Goal: Task Accomplishment & Management: Manage account settings

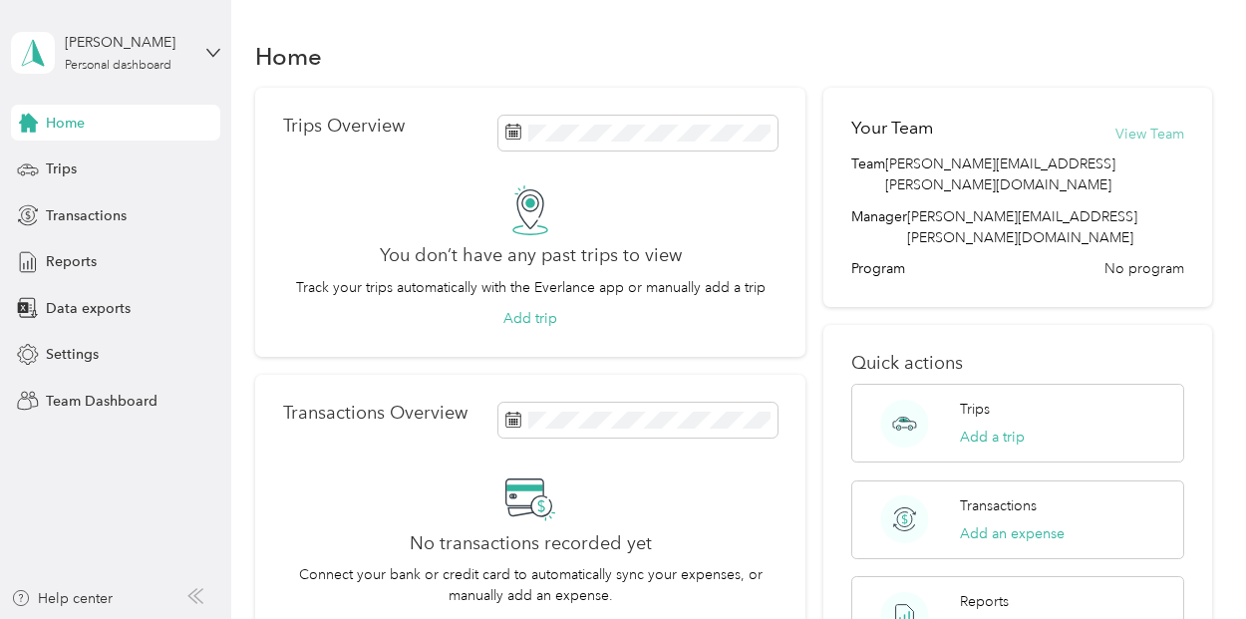
click at [1162, 143] on button "View Team" at bounding box center [1149, 134] width 69 height 21
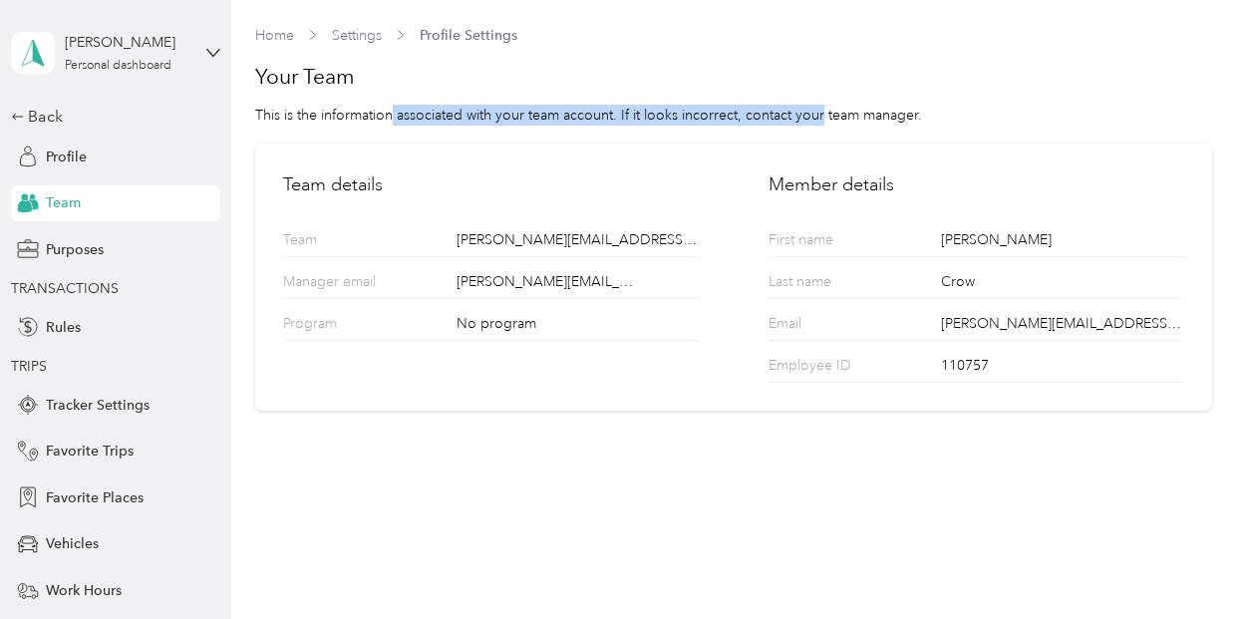
drag, startPoint x: 393, startPoint y: 112, endPoint x: 821, endPoint y: 121, distance: 428.7
click at [821, 121] on div "This is the information associated with your team account. If it looks incorrec…" at bounding box center [733, 115] width 956 height 21
drag, startPoint x: 961, startPoint y: 122, endPoint x: 628, endPoint y: 83, distance: 335.2
click at [628, 83] on div "Your Team This is the information associated with your team account. If it look…" at bounding box center [733, 94] width 956 height 63
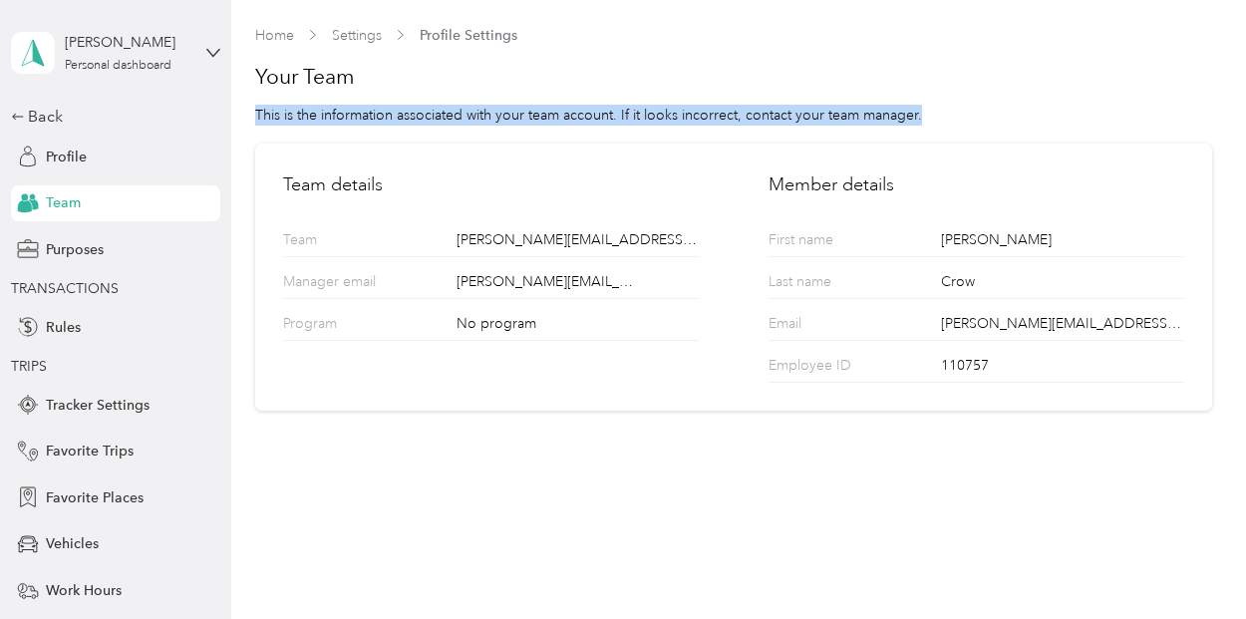
click at [628, 83] on h1 "Your Team" at bounding box center [733, 77] width 956 height 28
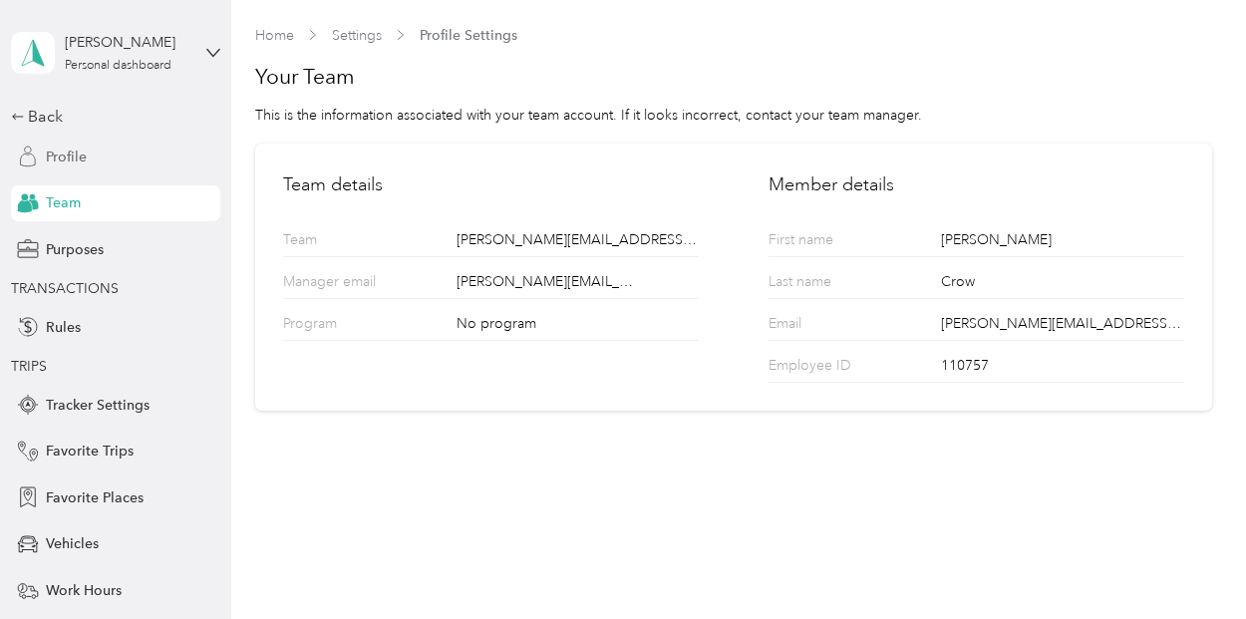
click at [74, 153] on span "Profile" at bounding box center [66, 157] width 41 height 21
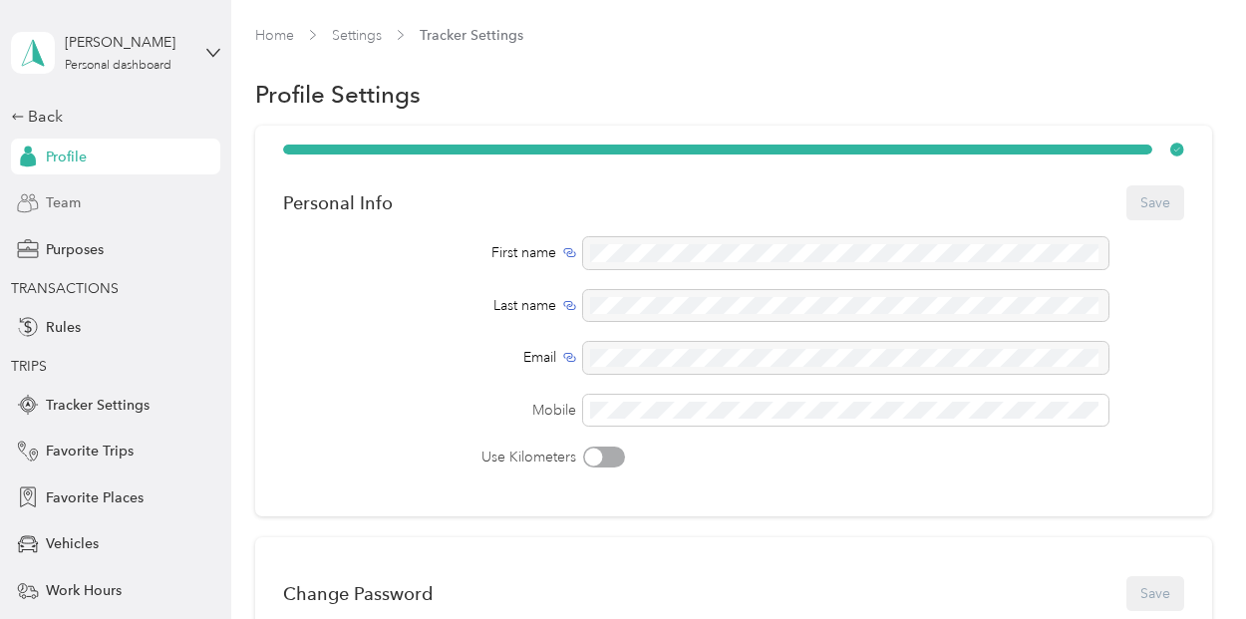
click at [60, 209] on span "Team" at bounding box center [63, 202] width 35 height 21
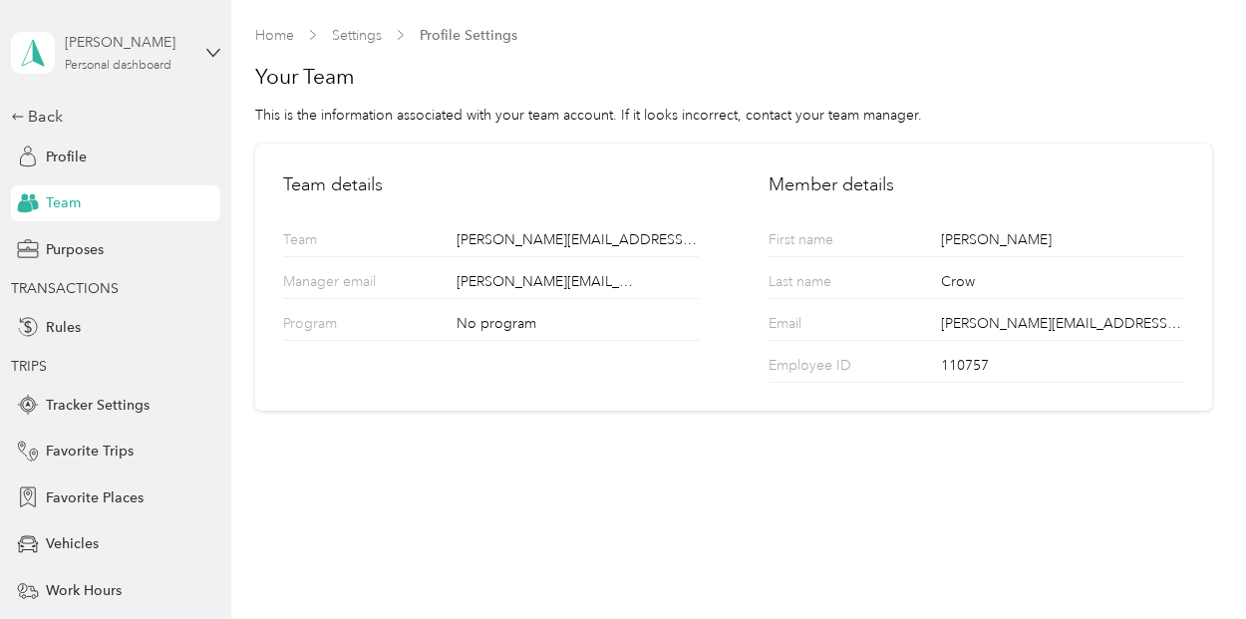
click at [116, 61] on div "Personal dashboard" at bounding box center [118, 66] width 107 height 12
click at [582, 119] on div "This is the information associated with your team account. If it looks incorrec…" at bounding box center [733, 115] width 956 height 21
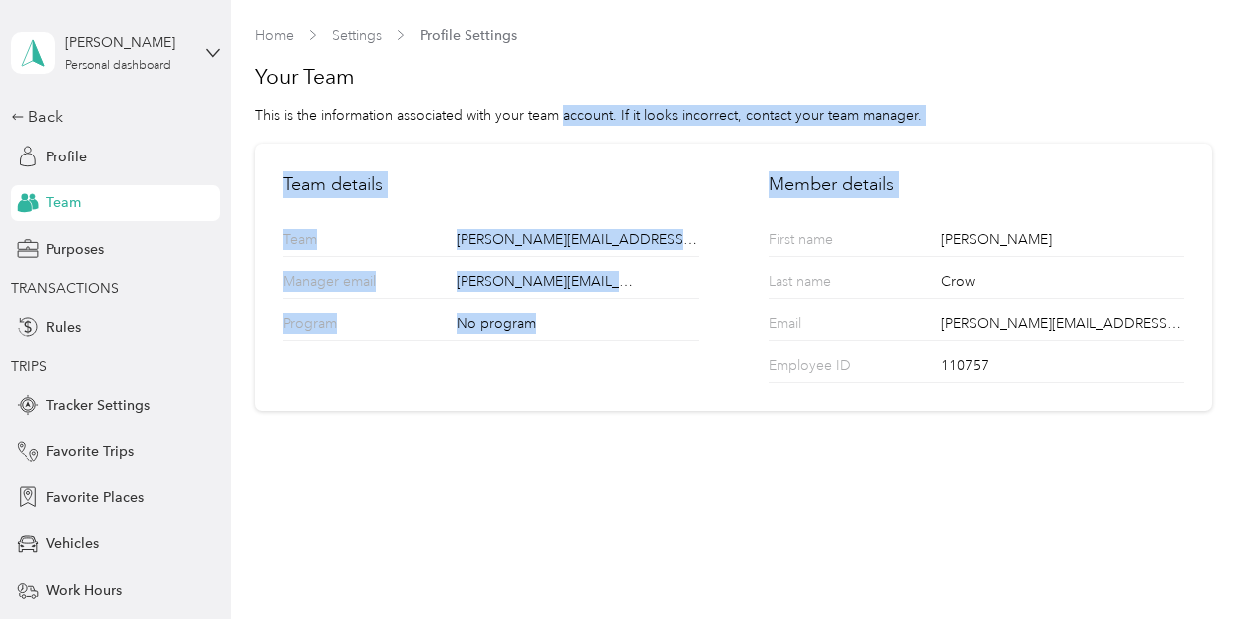
drag, startPoint x: 582, startPoint y: 119, endPoint x: 963, endPoint y: 140, distance: 381.3
click at [963, 140] on section "Home Settings Profile Settings Your Team This is the information associated wit…" at bounding box center [733, 218] width 956 height 387
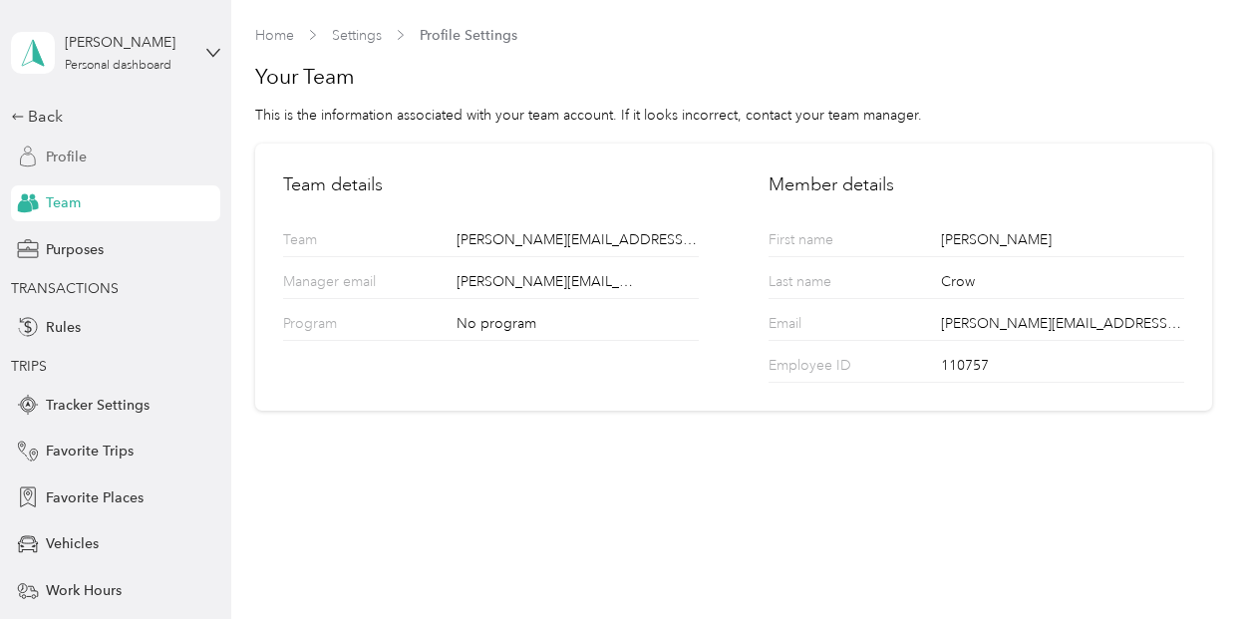
click at [79, 145] on div "Profile" at bounding box center [115, 157] width 209 height 36
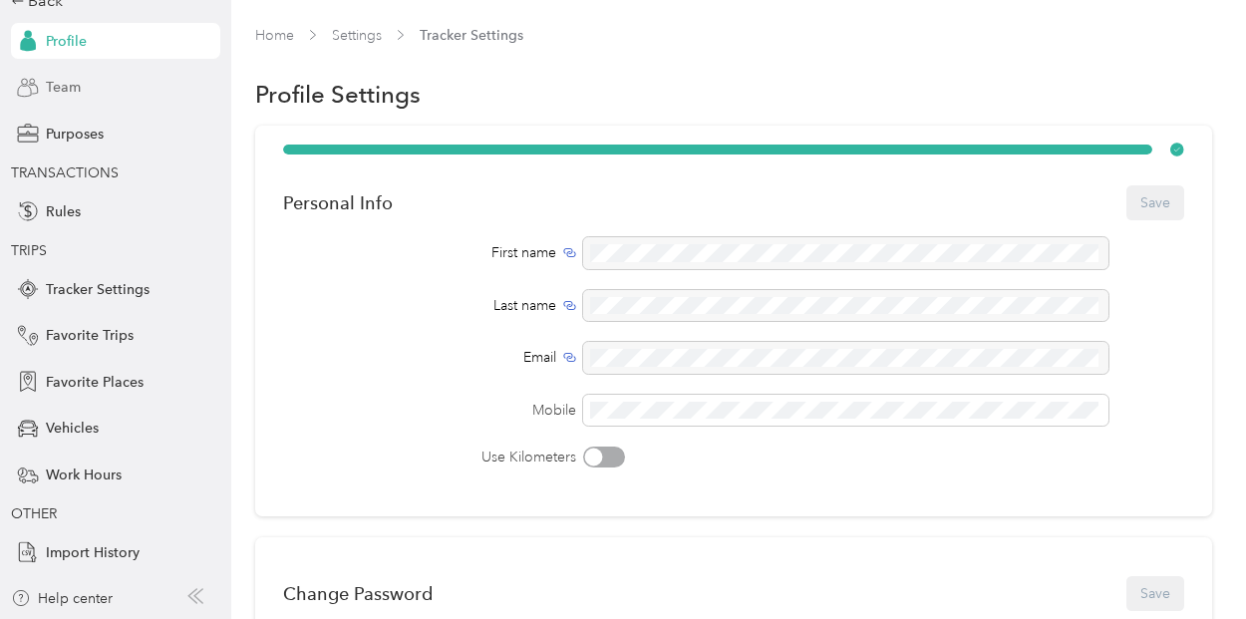
click at [84, 102] on div "Team" at bounding box center [115, 88] width 209 height 36
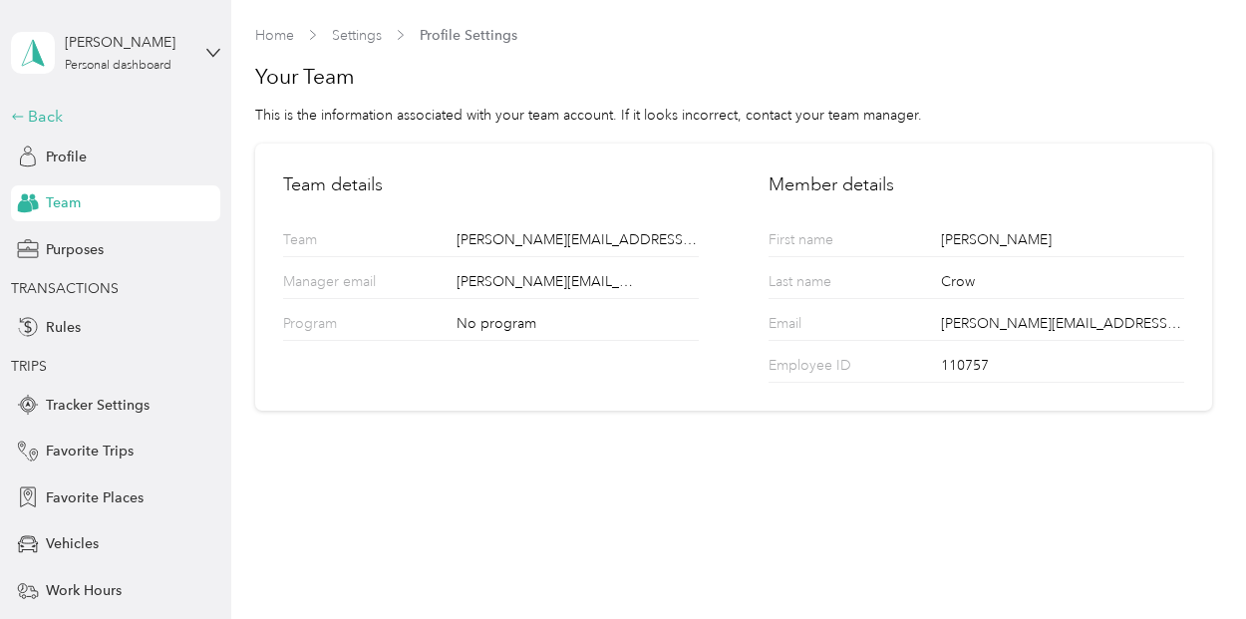
click at [63, 122] on div "Back" at bounding box center [110, 117] width 199 height 24
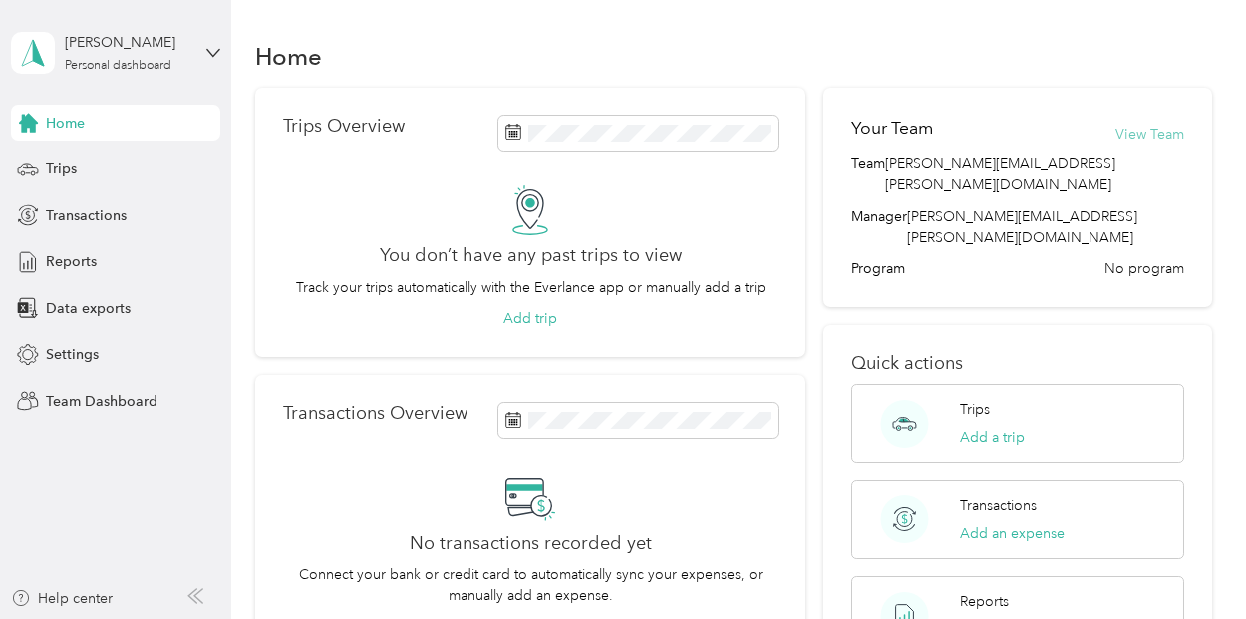
click at [1162, 130] on button "View Team" at bounding box center [1149, 134] width 69 height 21
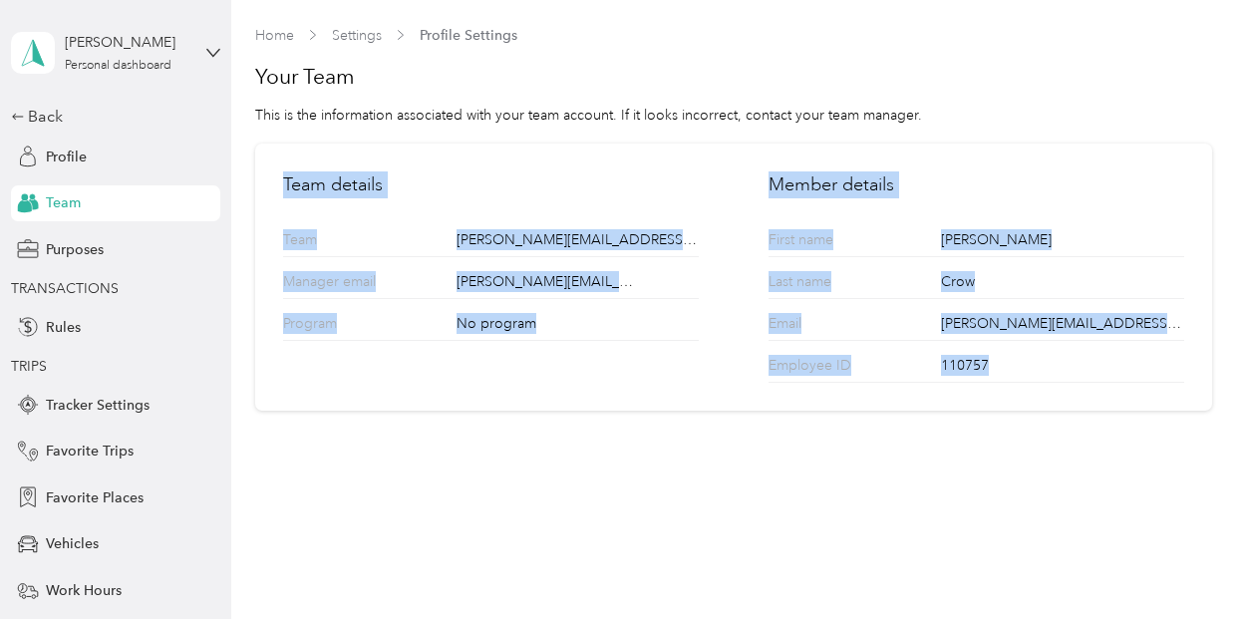
drag, startPoint x: 1013, startPoint y: 448, endPoint x: 907, endPoint y: 91, distance: 372.1
click at [907, 91] on div "Home Settings Profile Settings Your Team This is the information associated wit…" at bounding box center [733, 309] width 1005 height 619
click at [907, 91] on div "Your Team This is the information associated with your team account. If it look…" at bounding box center [733, 94] width 956 height 63
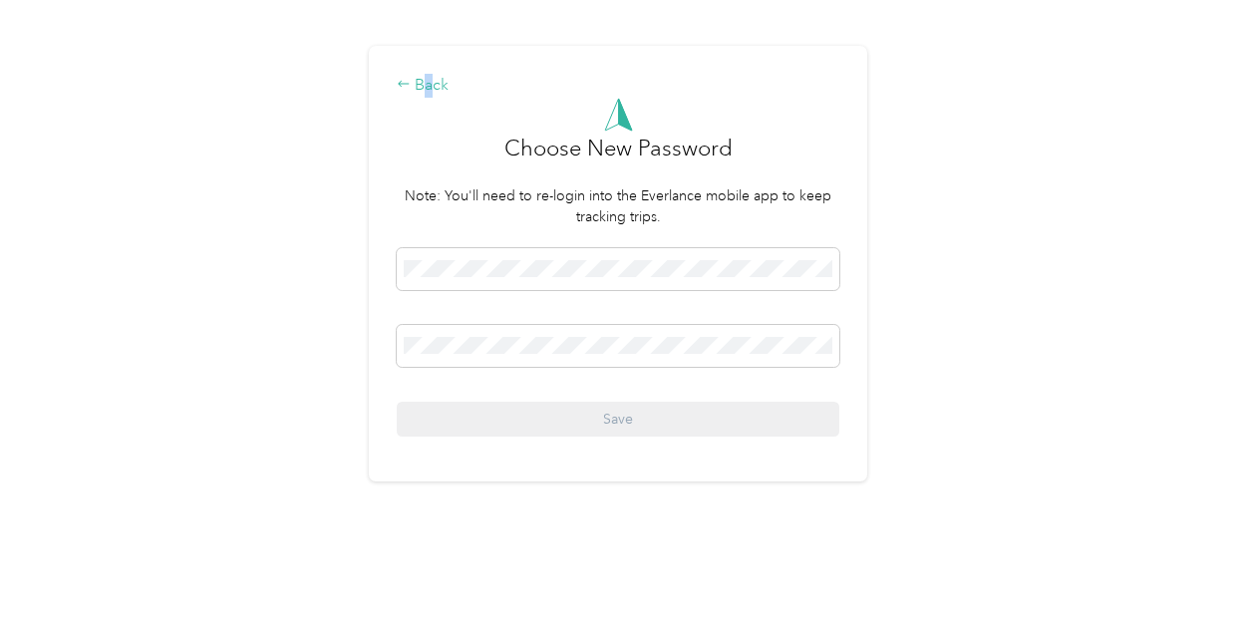
drag, startPoint x: 437, startPoint y: 71, endPoint x: 433, endPoint y: 96, distance: 25.2
click at [433, 96] on div "Back Choose New Password Note: You'll need to re-login into the Everlance mobil…" at bounding box center [618, 264] width 498 height 436
click at [433, 96] on div "Back" at bounding box center [618, 86] width 443 height 24
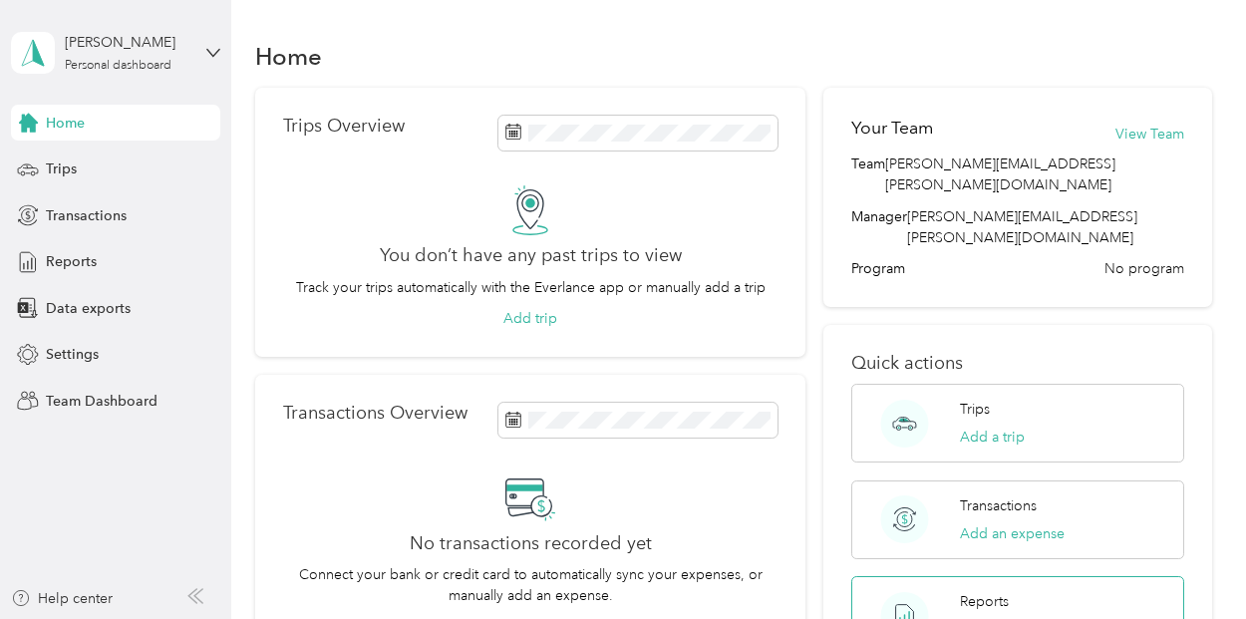
click at [978, 618] on button "View reports" at bounding box center [1000, 629] width 81 height 21
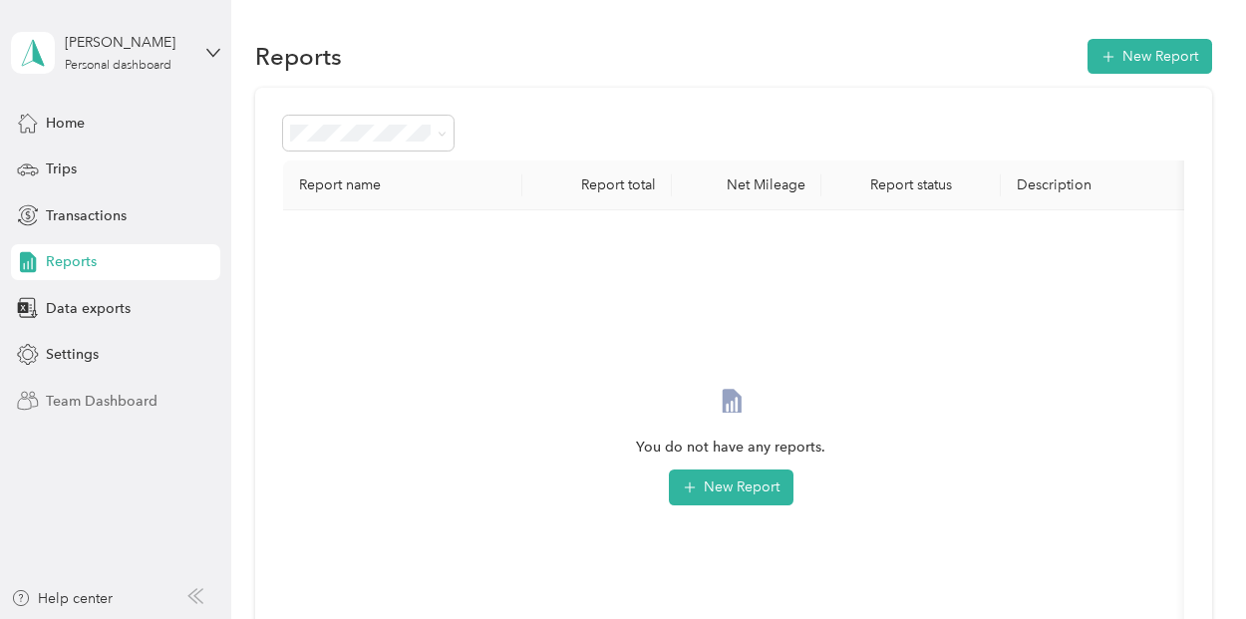
click at [149, 399] on span "Team Dashboard" at bounding box center [102, 401] width 112 height 21
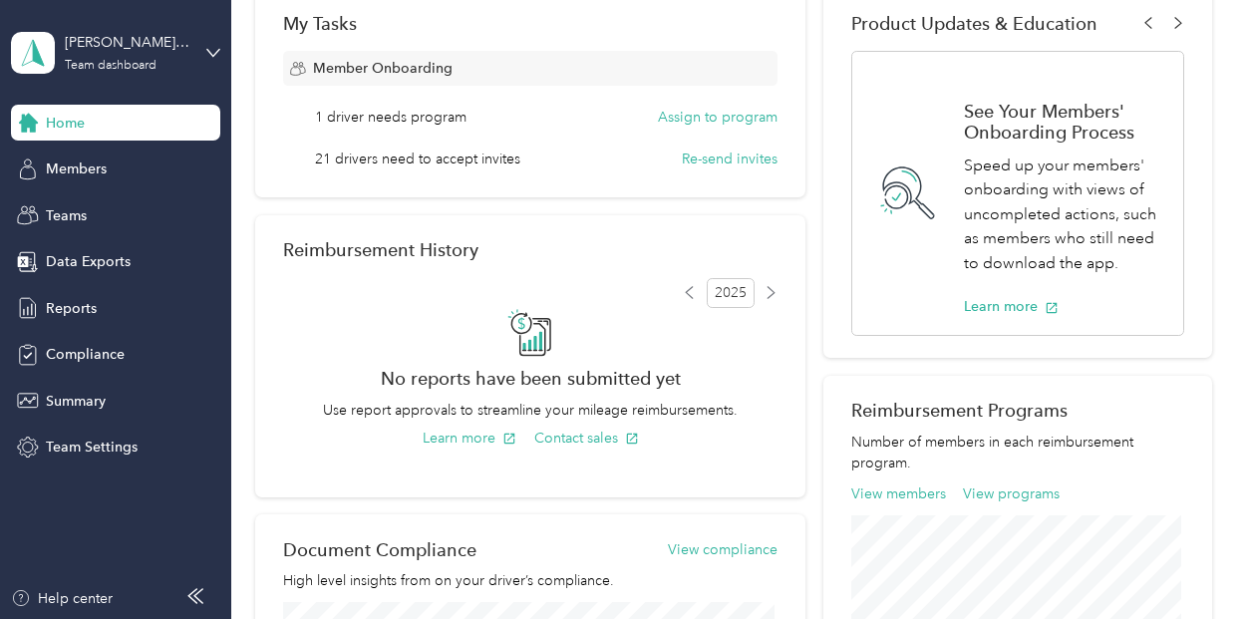
scroll to position [332, 0]
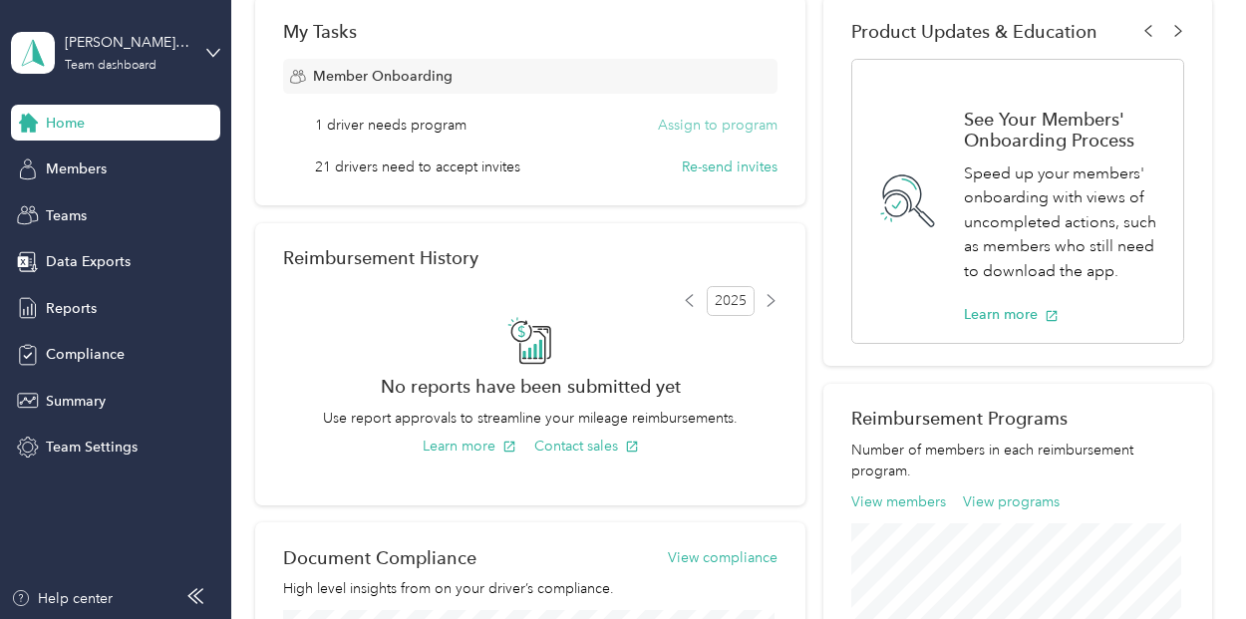
click at [712, 125] on button "Assign to program" at bounding box center [718, 125] width 120 height 21
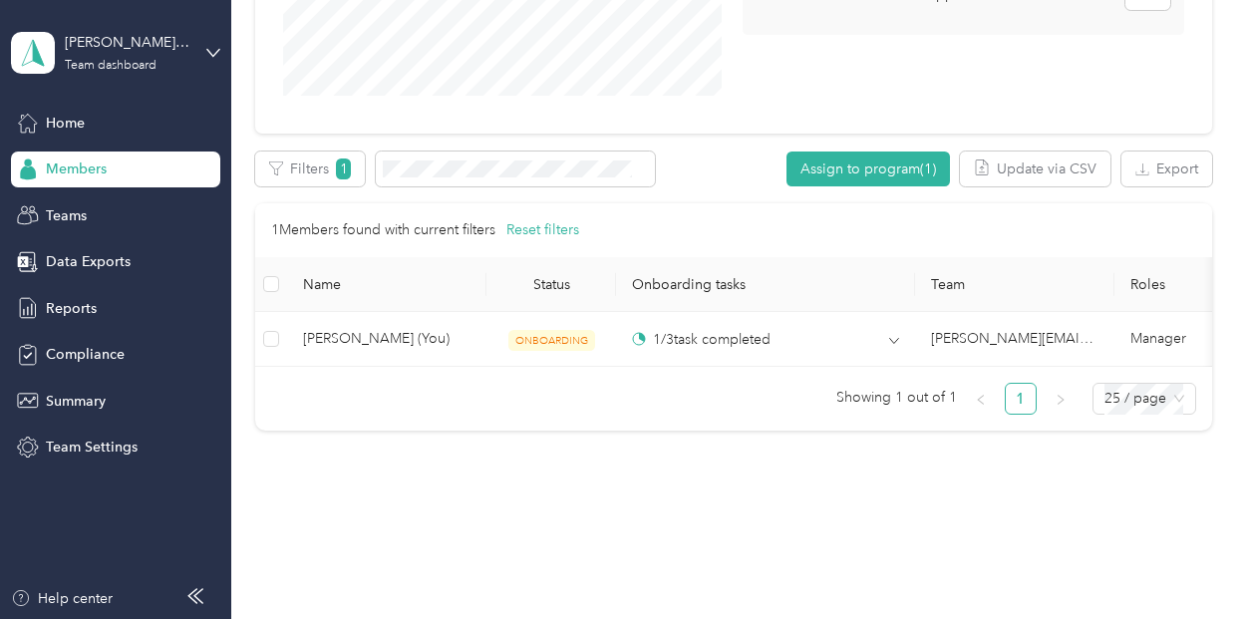
scroll to position [436, 0]
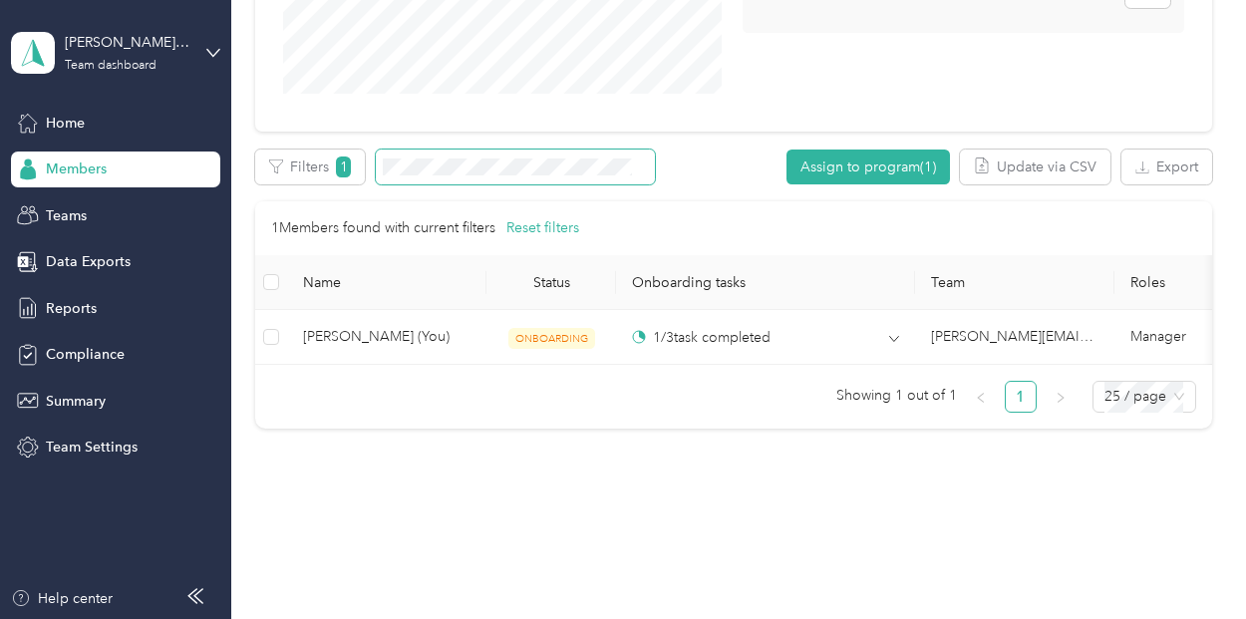
click at [518, 175] on span at bounding box center [515, 167] width 279 height 35
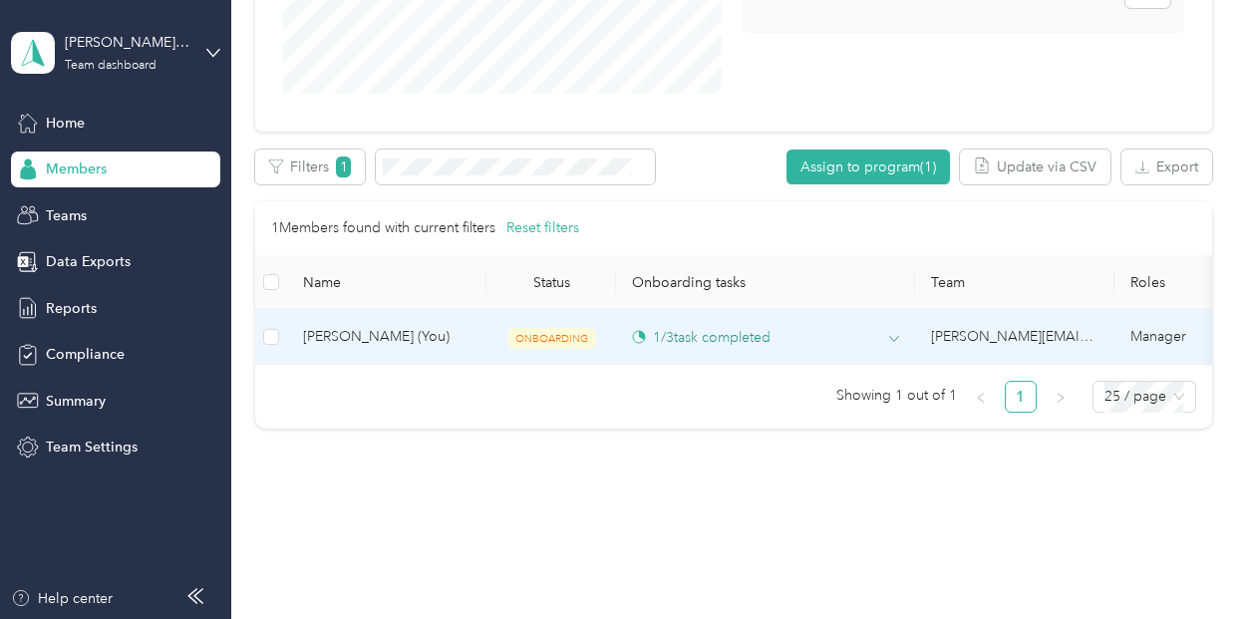
click at [666, 341] on div "1 / 3 task completed" at bounding box center [701, 337] width 139 height 21
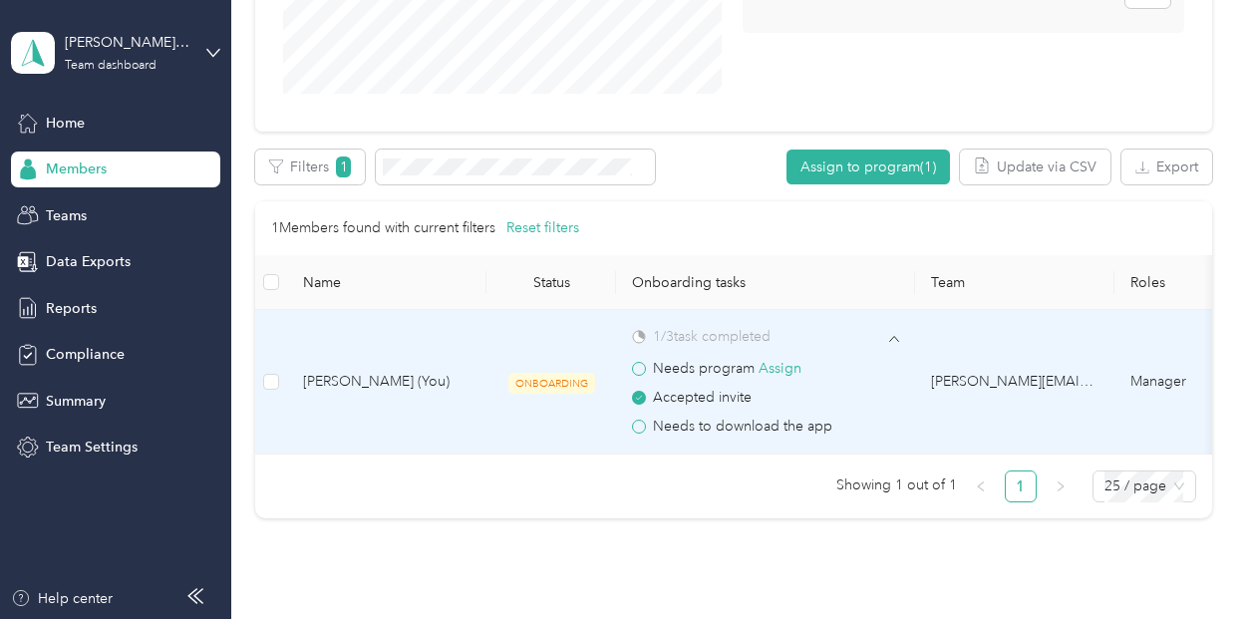
click at [660, 371] on span "Needs program Assign" at bounding box center [727, 368] width 149 height 17
click at [640, 369] on span at bounding box center [639, 369] width 14 height 14
click at [767, 431] on span "Needs to download the app" at bounding box center [742, 427] width 179 height 22
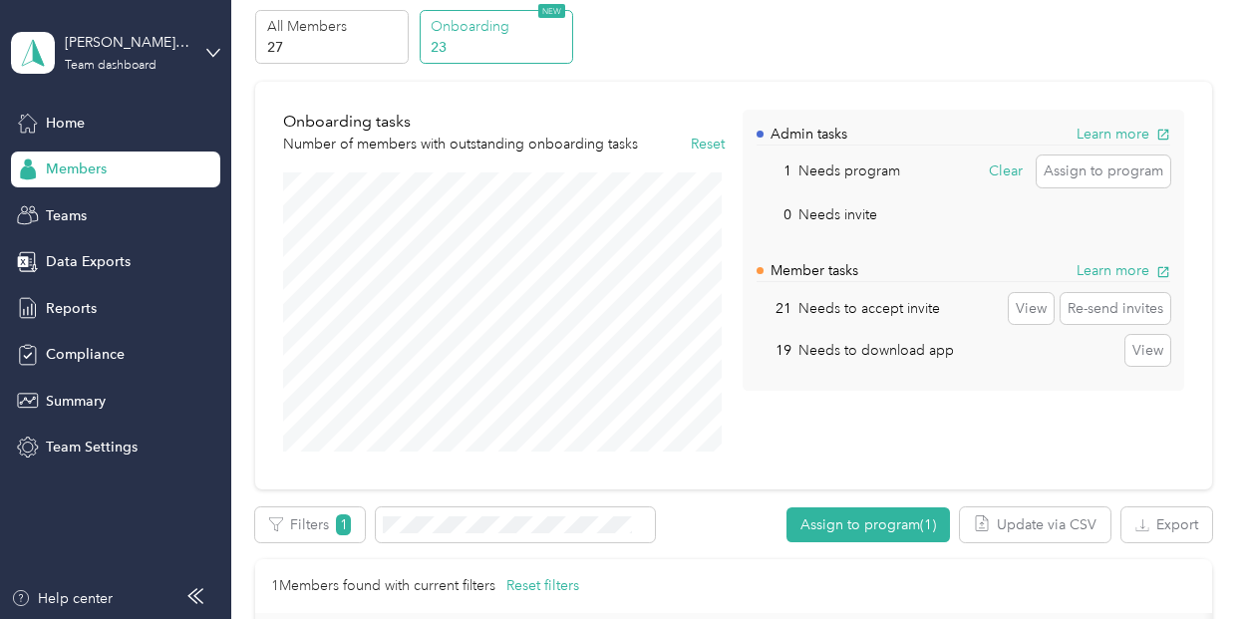
scroll to position [80, 0]
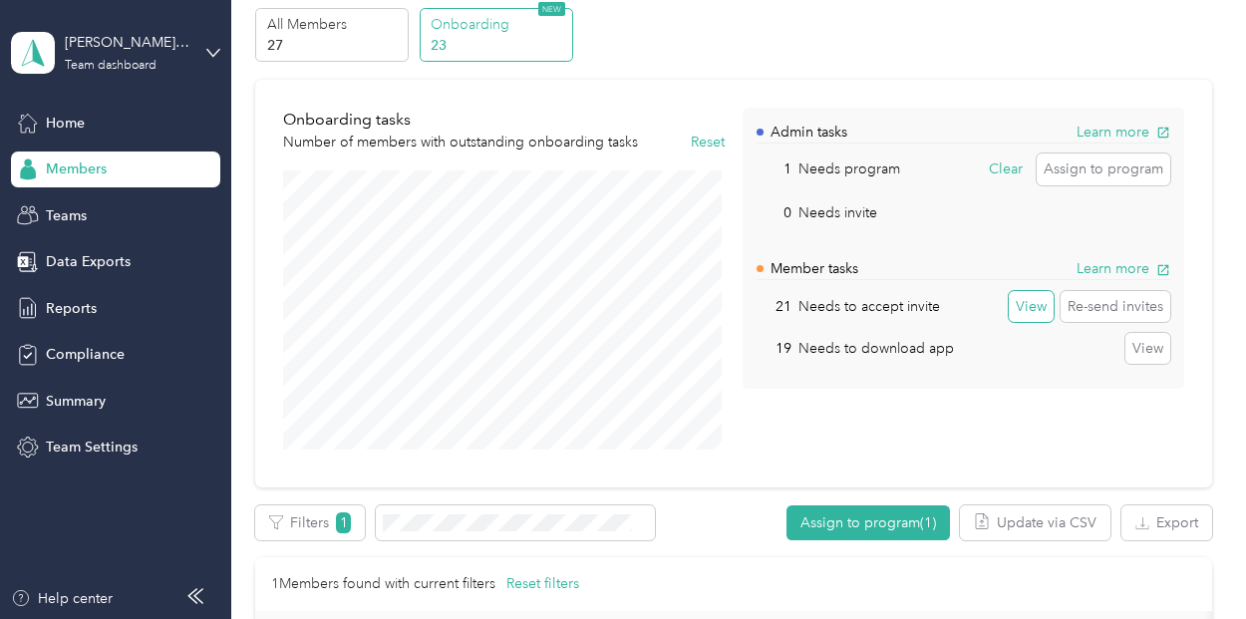
click at [1023, 308] on button "View" at bounding box center [1031, 307] width 45 height 32
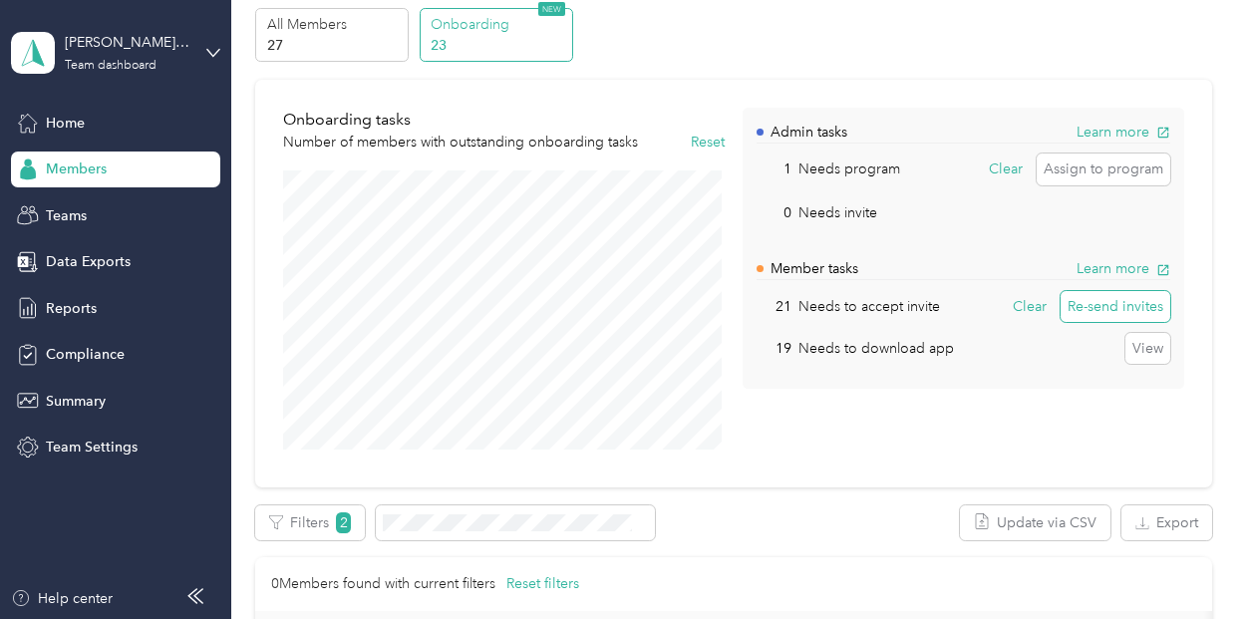
click at [1134, 305] on button "Re-send invites" at bounding box center [1115, 307] width 110 height 32
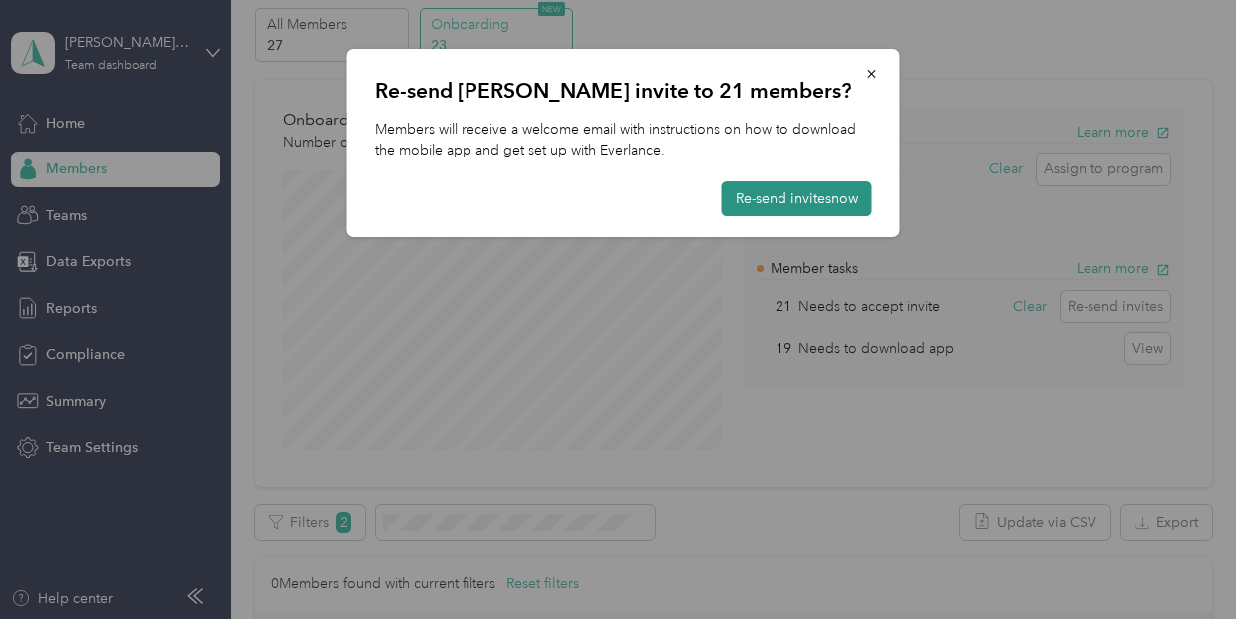
click at [793, 195] on button "Re-send invites now" at bounding box center [797, 198] width 151 height 35
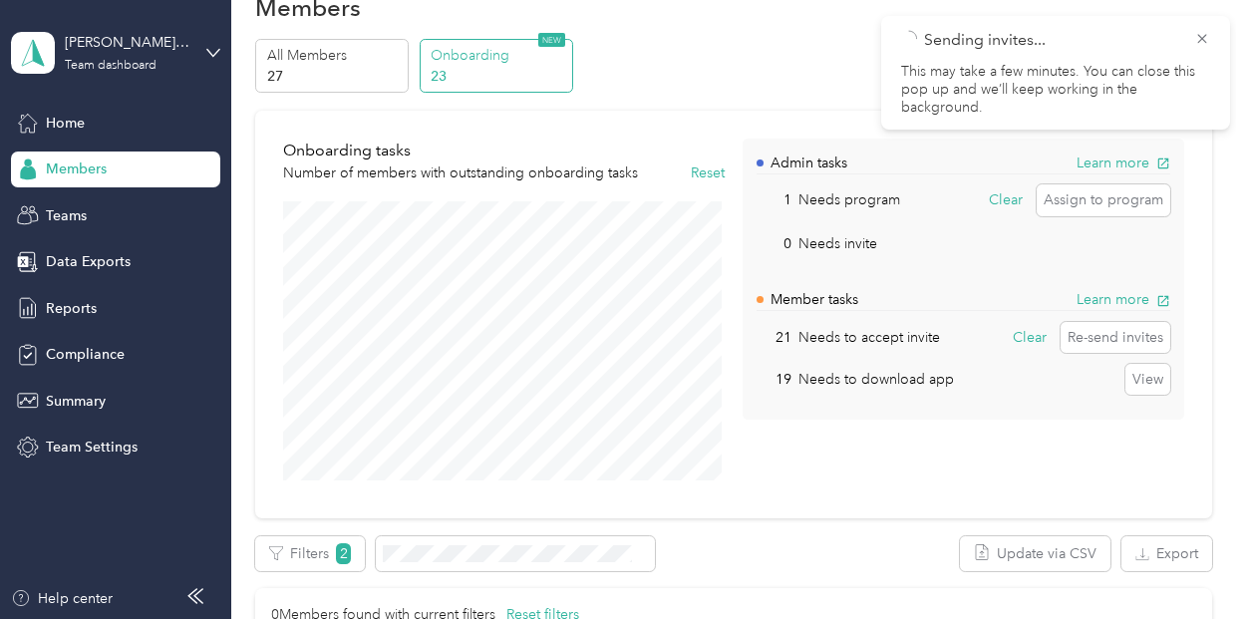
scroll to position [48, 0]
click at [1094, 199] on button "Assign to program" at bounding box center [1104, 201] width 134 height 32
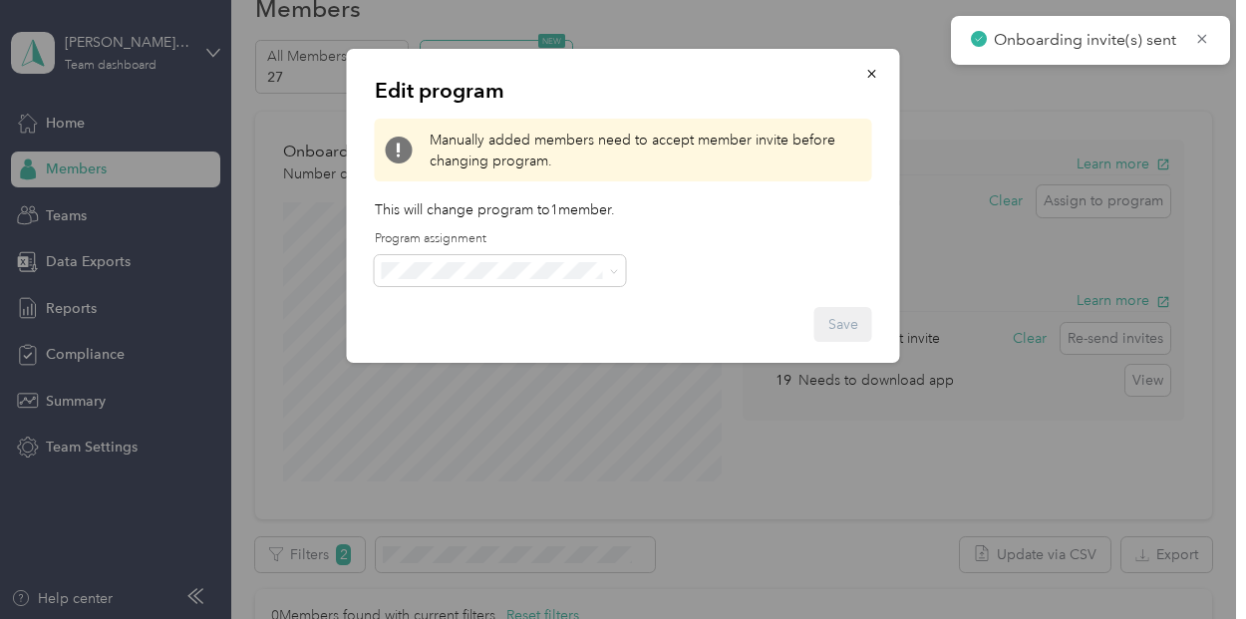
click at [544, 380] on li "Compliance Only NH 2025 (CPM)" at bounding box center [500, 364] width 251 height 35
click at [857, 334] on button "Save" at bounding box center [843, 324] width 58 height 35
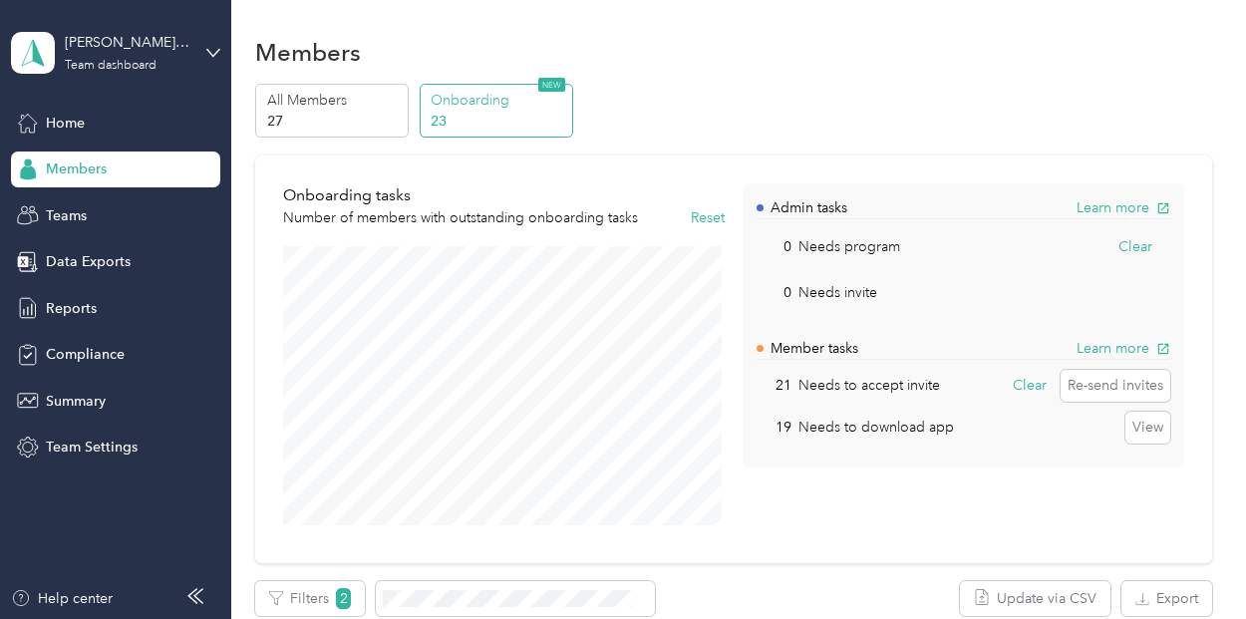
scroll to position [2, 0]
click at [1153, 424] on button "View" at bounding box center [1147, 430] width 45 height 32
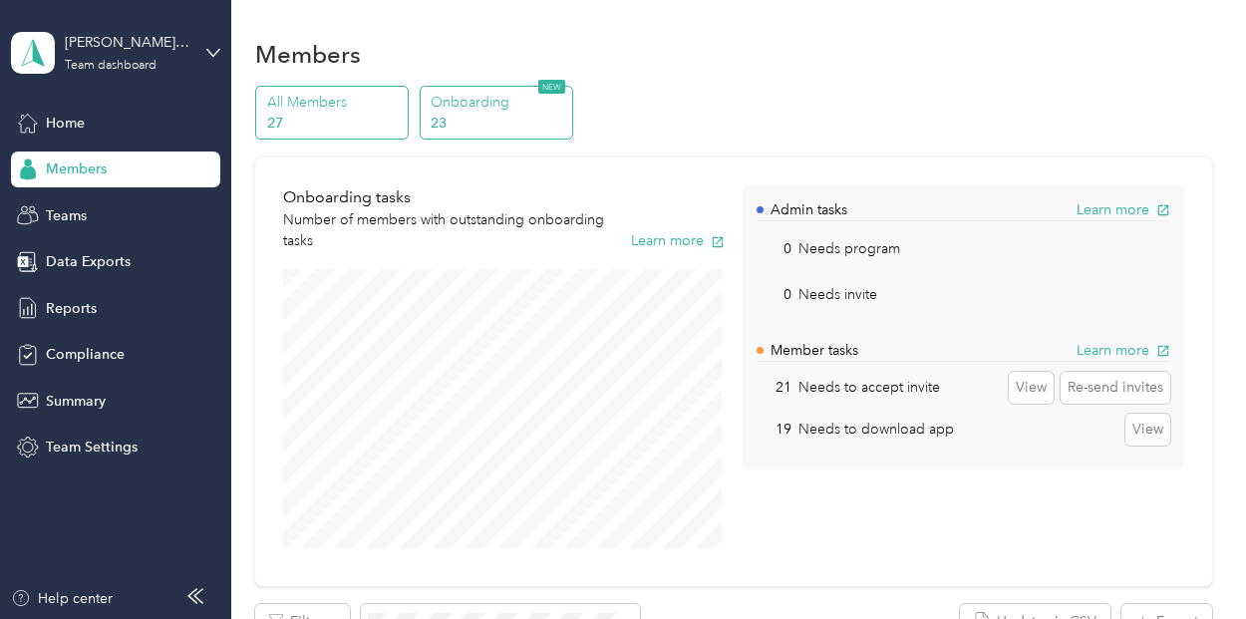
click at [347, 107] on p "All Members" at bounding box center [335, 102] width 136 height 21
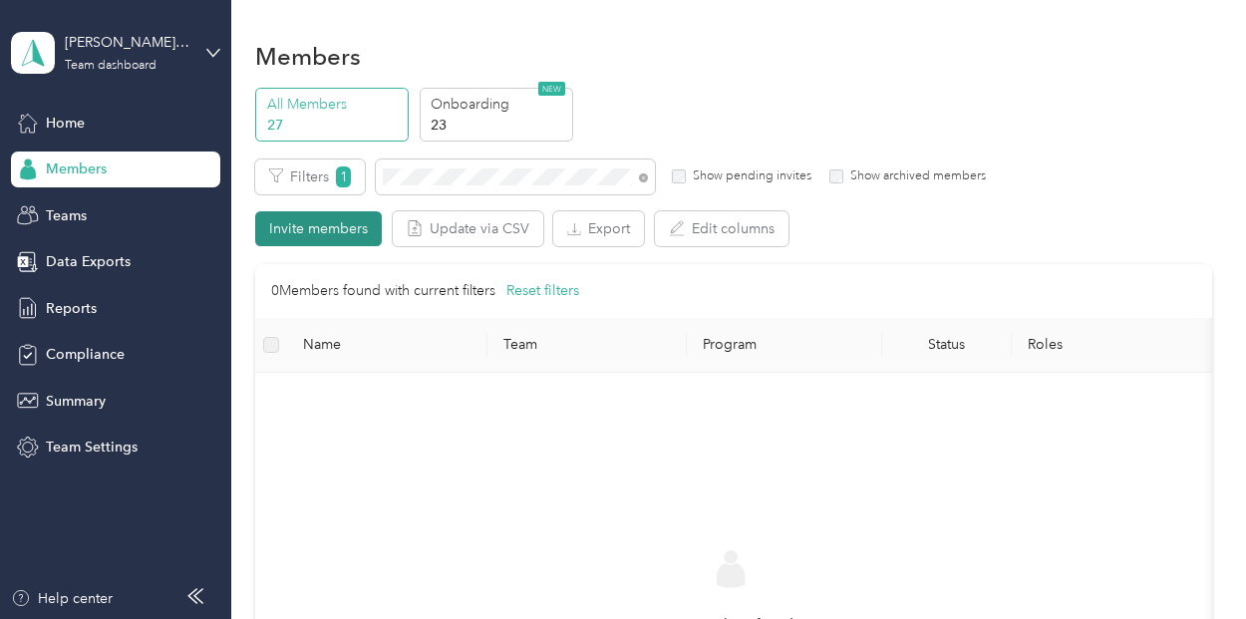
click at [337, 235] on button "Invite members" at bounding box center [318, 228] width 127 height 35
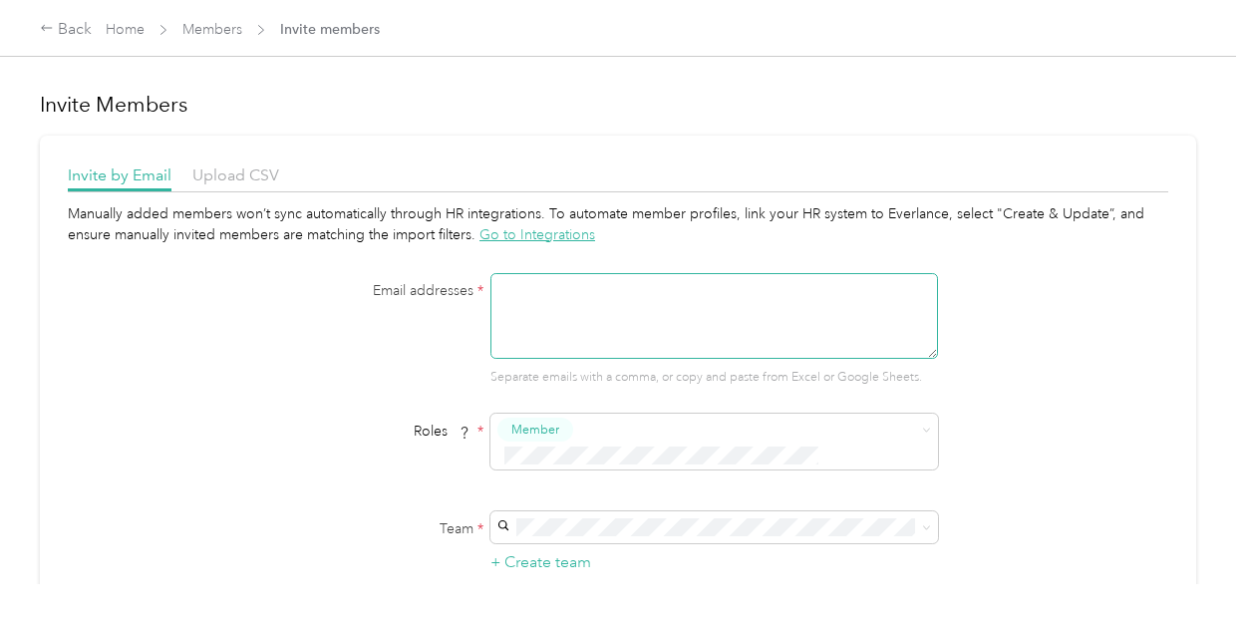
click at [558, 328] on textarea at bounding box center [714, 316] width 448 height 86
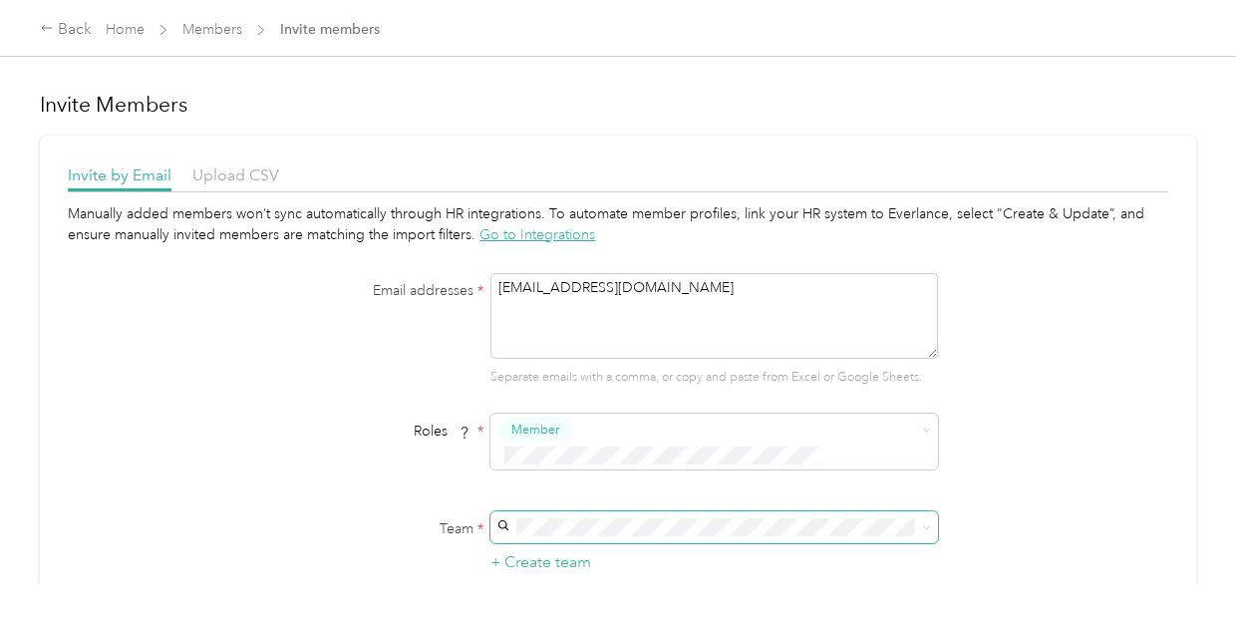
type textarea "Fanta.Hunter@navenhealth.com"
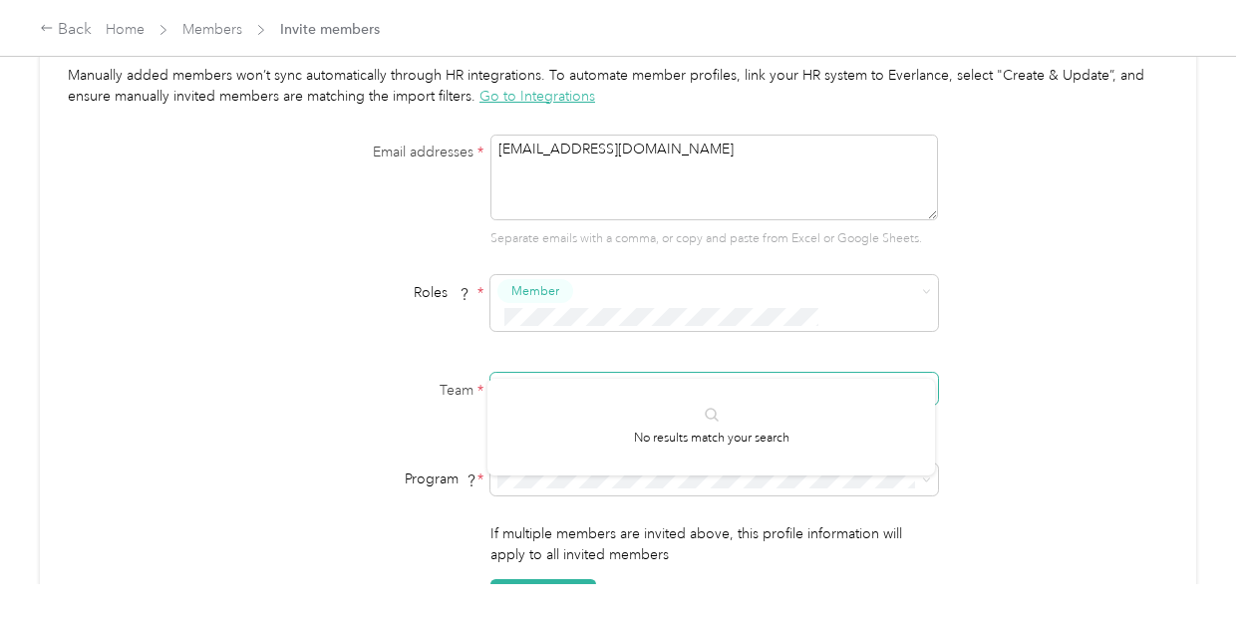
scroll to position [140, 0]
click at [621, 391] on span "[PERSON_NAME][EMAIL_ADDRESS][PERSON_NAME][DOMAIN_NAME]" at bounding box center [671, 407] width 341 height 38
click at [653, 355] on ol "CPM Programs Standard Rate CPM Program (CPM) Compliance Only NH 2025 (CPM) FAVR…" at bounding box center [711, 335] width 448 height 174
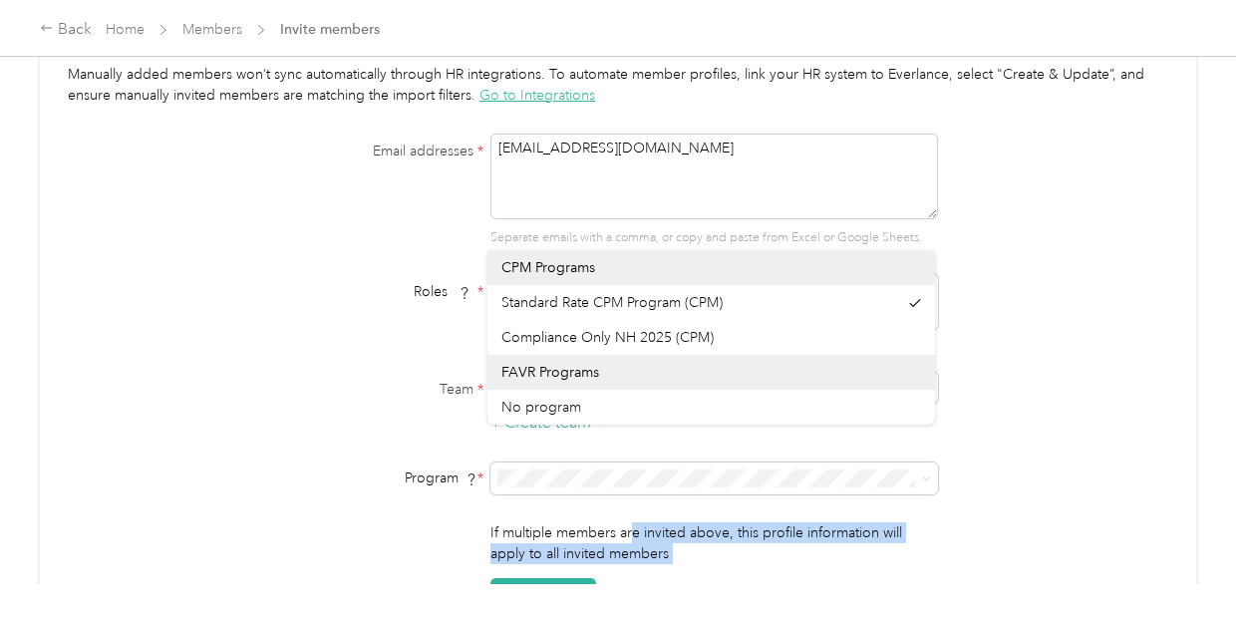
drag, startPoint x: 632, startPoint y: 504, endPoint x: 823, endPoint y: 540, distance: 194.7
click at [823, 540] on div "If multiple members are invited above, this profile information will apply to a…" at bounding box center [714, 567] width 448 height 91
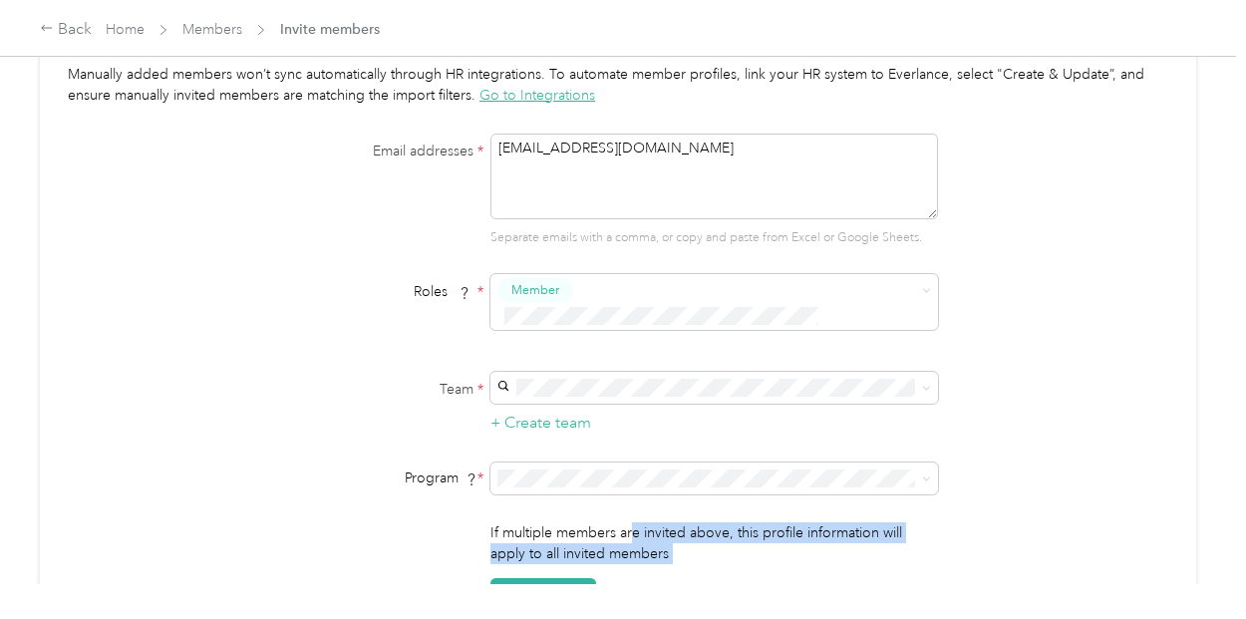
click at [823, 540] on div "If multiple members are invited above, this profile information will apply to a…" at bounding box center [714, 567] width 448 height 91
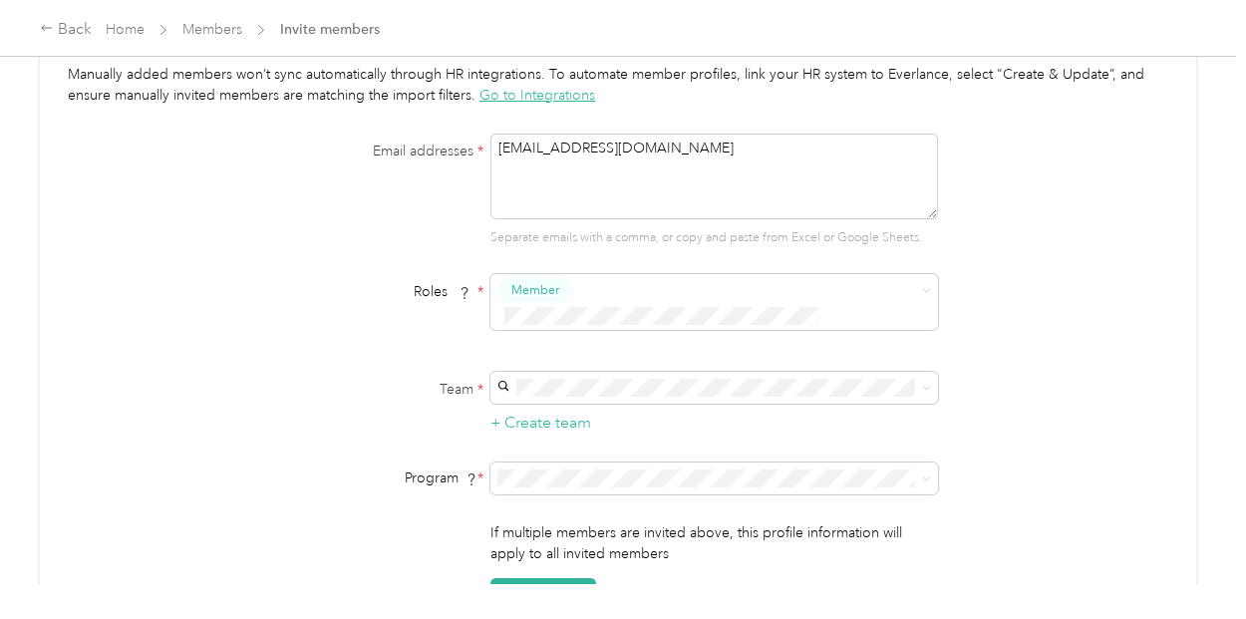
click at [669, 351] on li "Compliance Only NH 2025 (CPM)" at bounding box center [711, 336] width 448 height 35
click at [668, 522] on p "If multiple members are invited above, this profile information will apply to a…" at bounding box center [714, 543] width 448 height 42
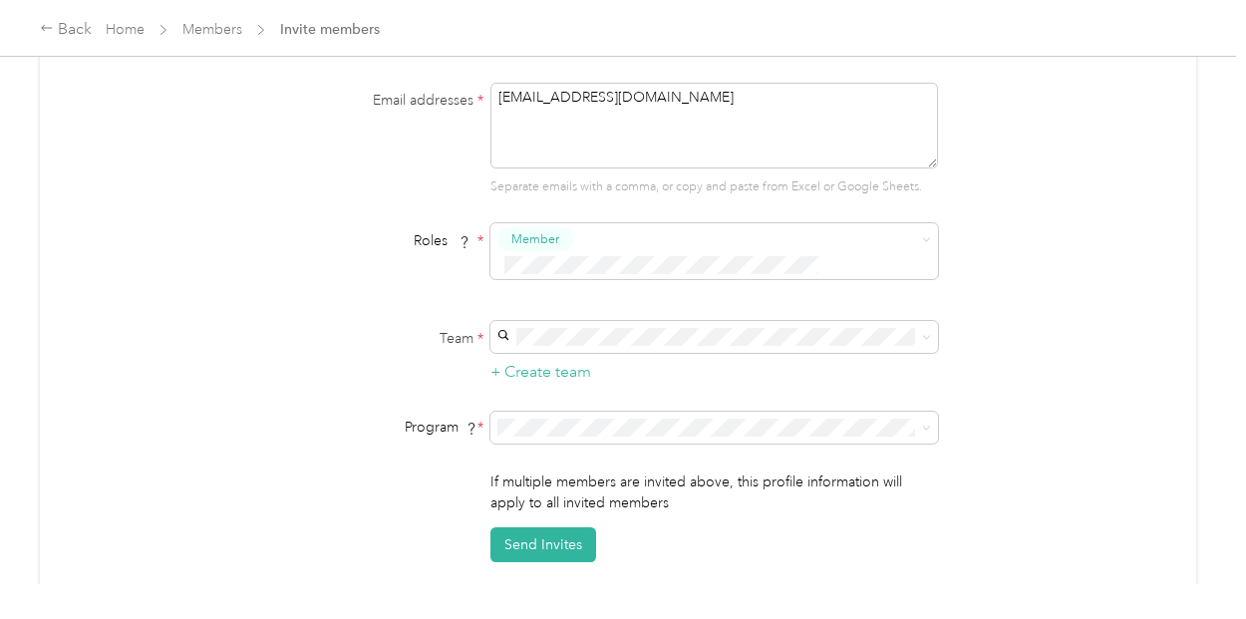
scroll to position [180, 0]
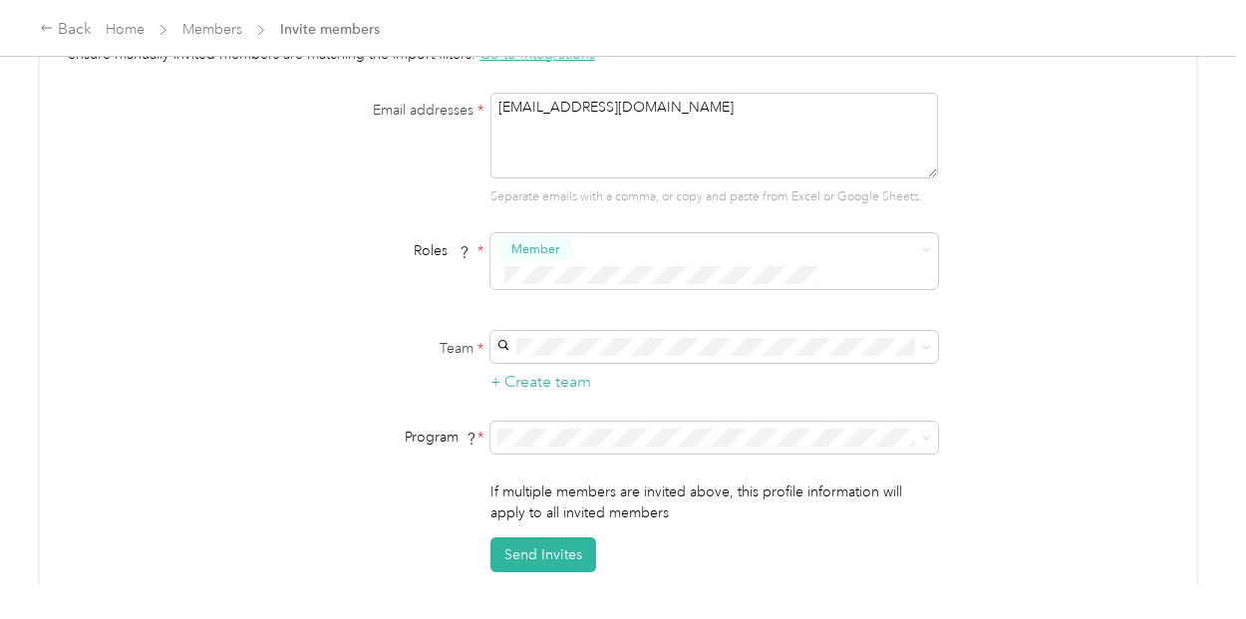
click at [1094, 296] on div "Manually added members won’t sync automatically through HR integrations. To aut…" at bounding box center [618, 297] width 1100 height 549
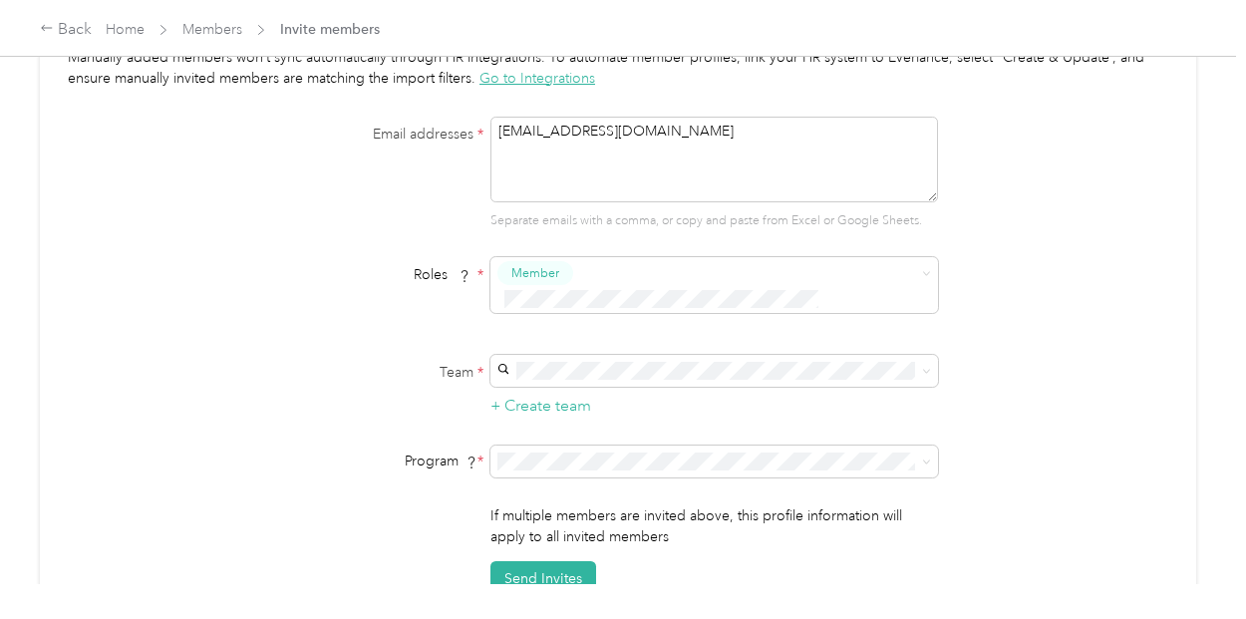
scroll to position [128, 0]
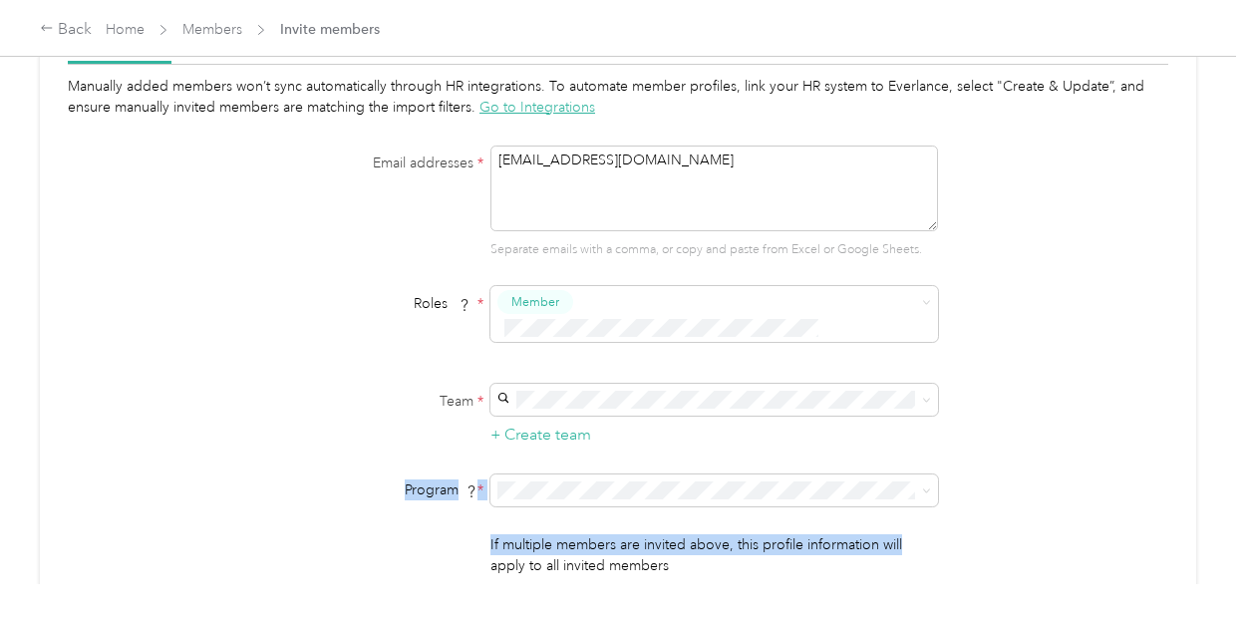
drag, startPoint x: 401, startPoint y: 454, endPoint x: 979, endPoint y: 480, distance: 578.7
click at [979, 480] on form "Email addresses * Fanta.Hunter@navenhealth.com Separate emails with a comma, or…" at bounding box center [617, 385] width 767 height 479
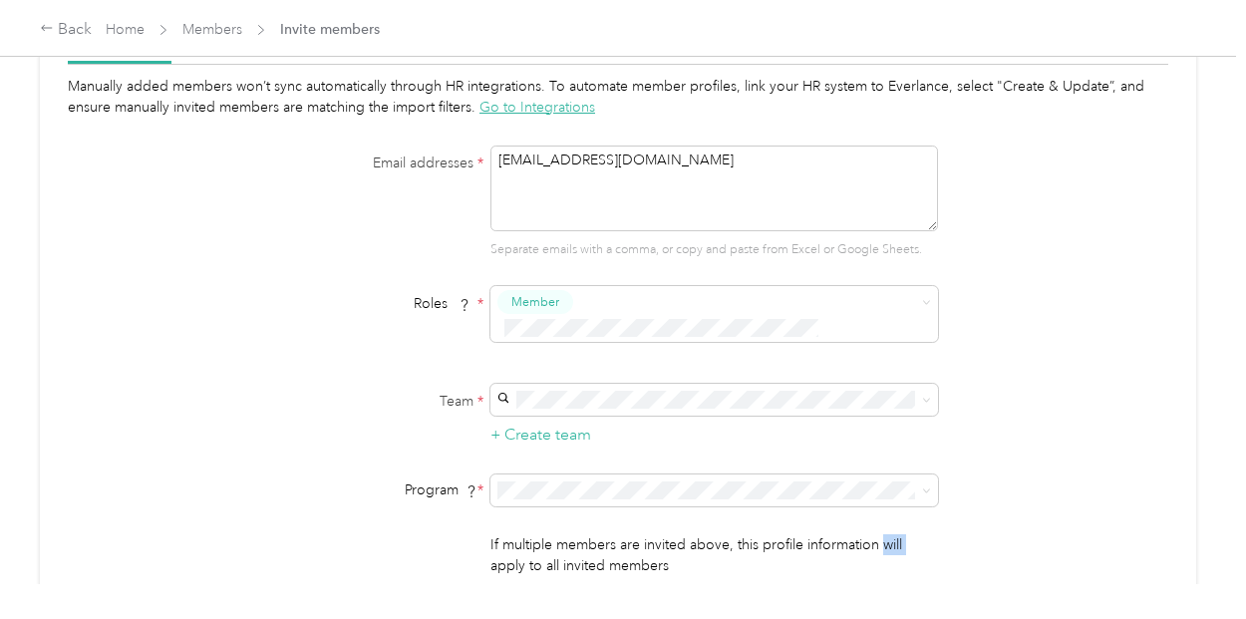
click at [979, 480] on form "Email addresses * Fanta.Hunter@navenhealth.com Separate emails with a comma, or…" at bounding box center [617, 385] width 767 height 479
click at [1031, 382] on div "Manually added members won’t sync automatically through HR integrations. To aut…" at bounding box center [618, 350] width 1100 height 549
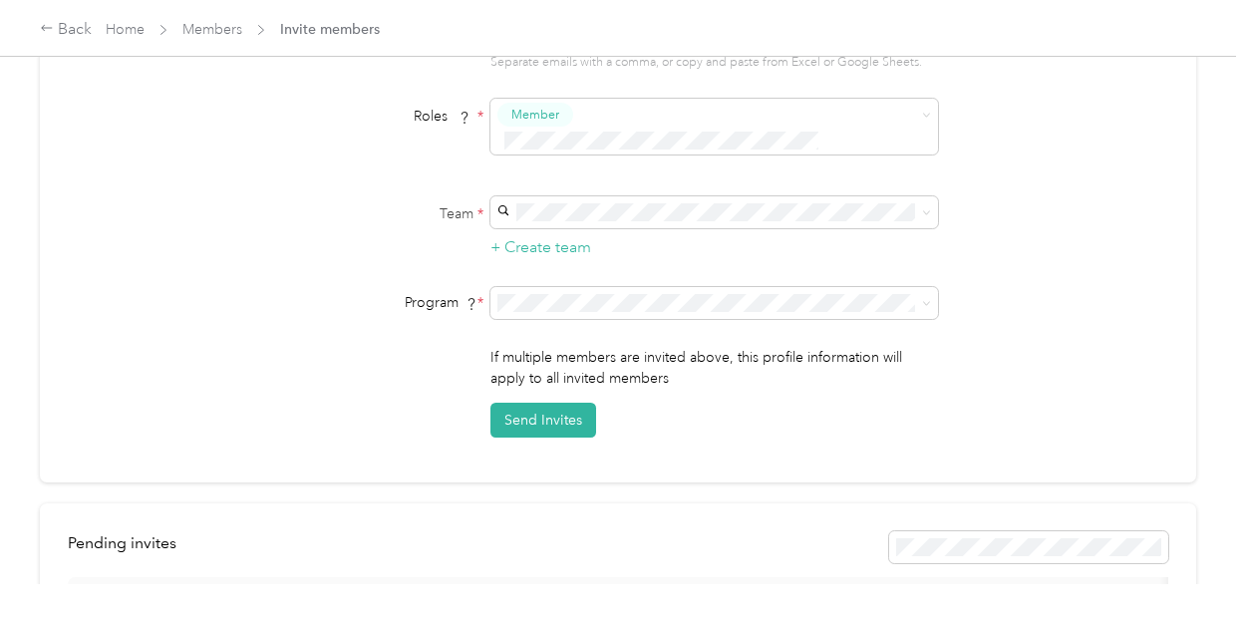
scroll to position [358, 0]
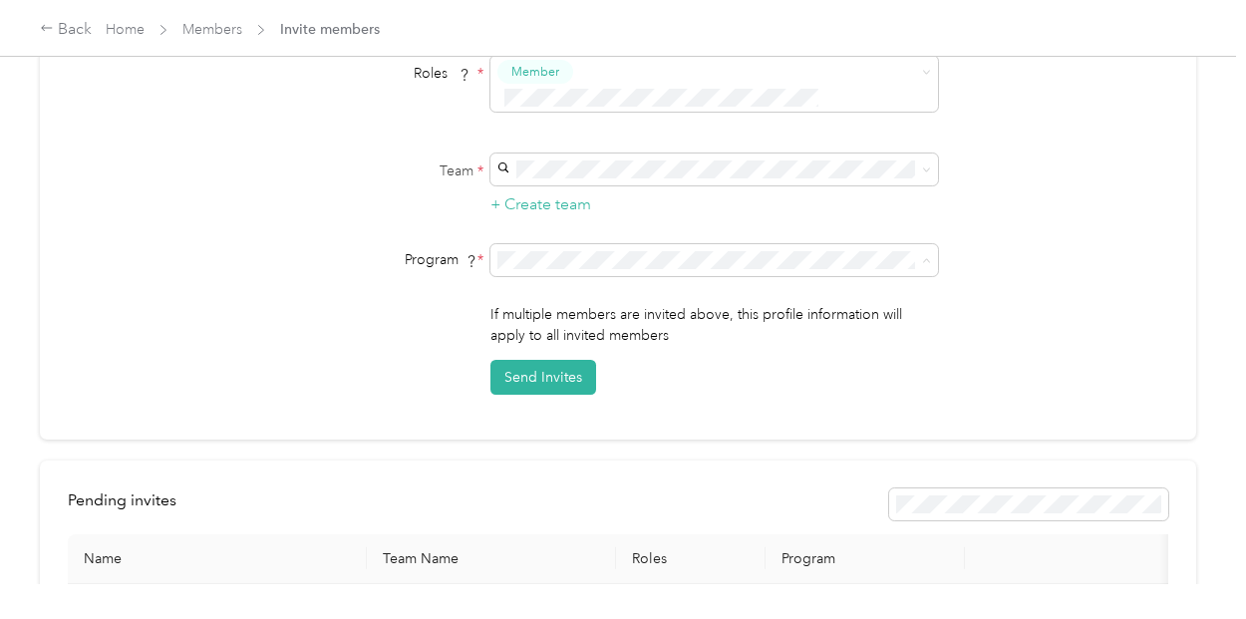
click at [996, 304] on div "If multiple members are invited above, this profile information will apply to a…" at bounding box center [617, 349] width 767 height 91
click at [528, 360] on button "Send Invites" at bounding box center [543, 377] width 106 height 35
click at [1202, 41] on icon at bounding box center [1202, 39] width 15 height 18
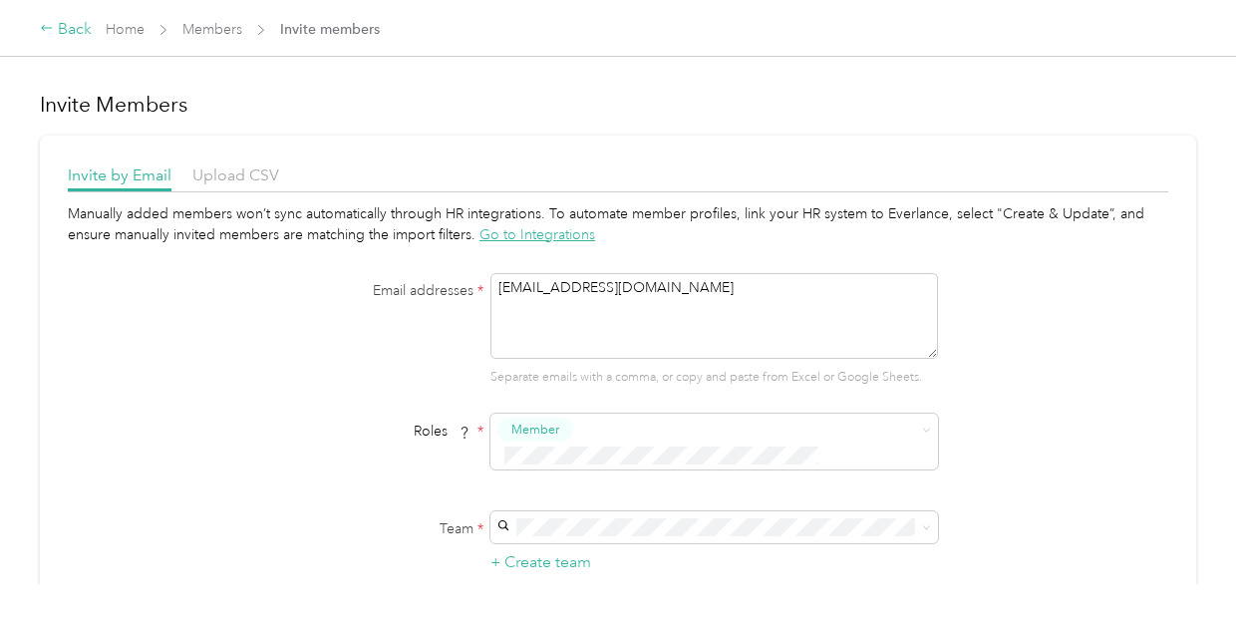
click at [52, 27] on icon at bounding box center [47, 28] width 14 height 14
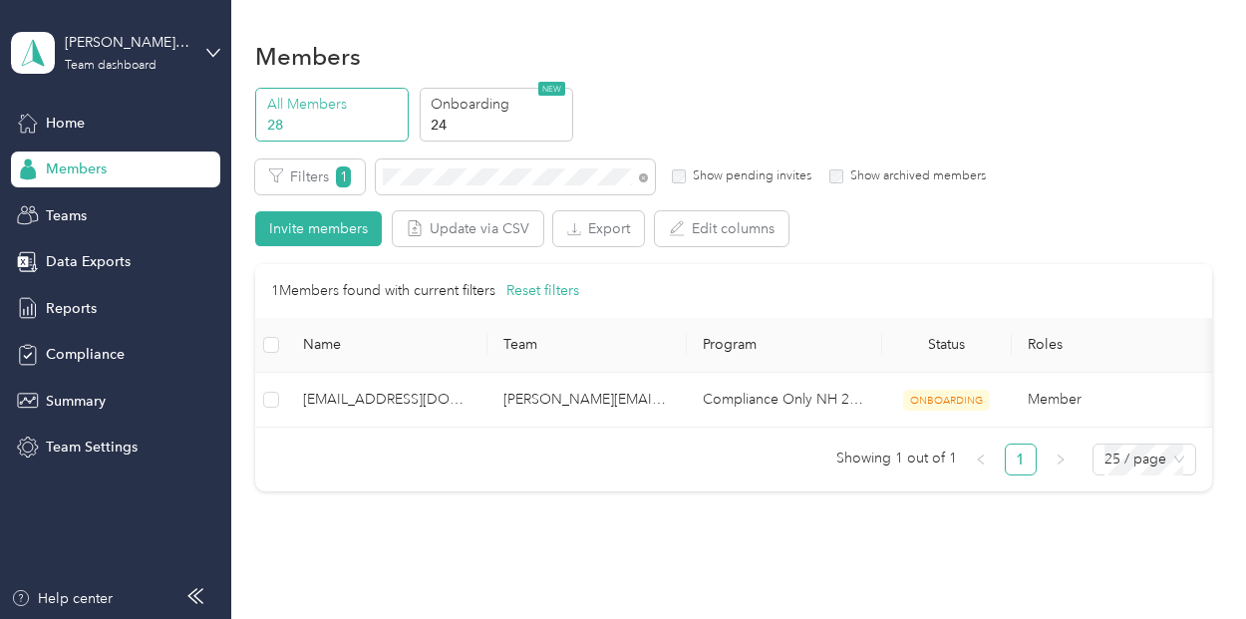
scroll to position [110, 0]
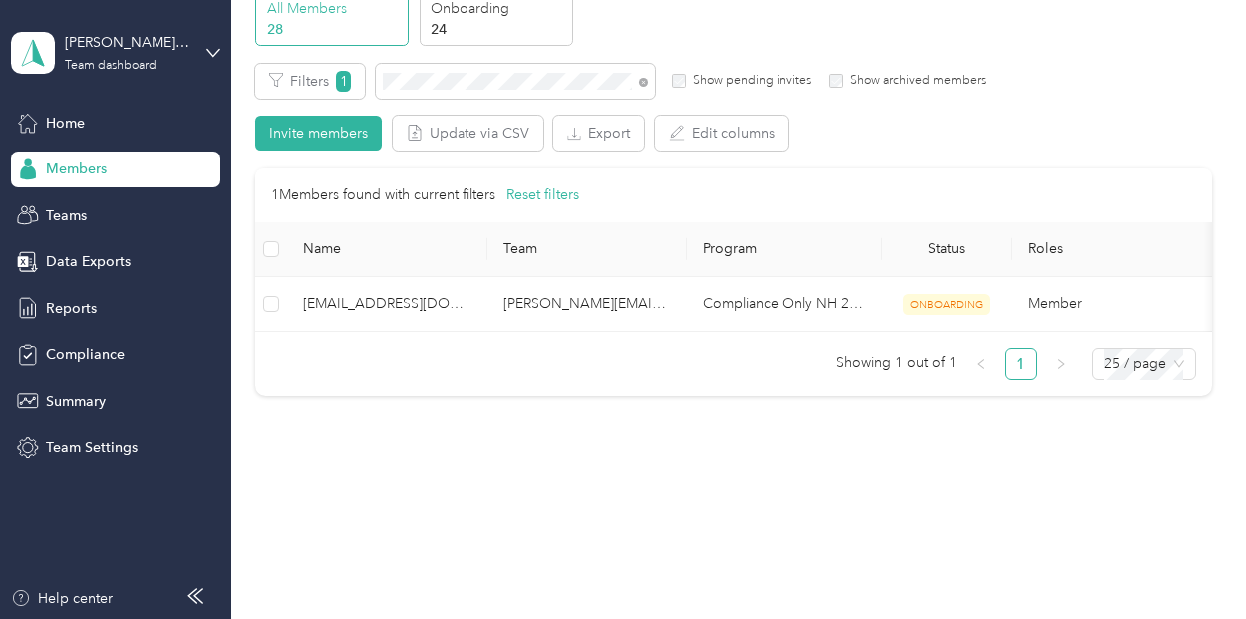
click at [98, 178] on span "Members" at bounding box center [76, 168] width 61 height 21
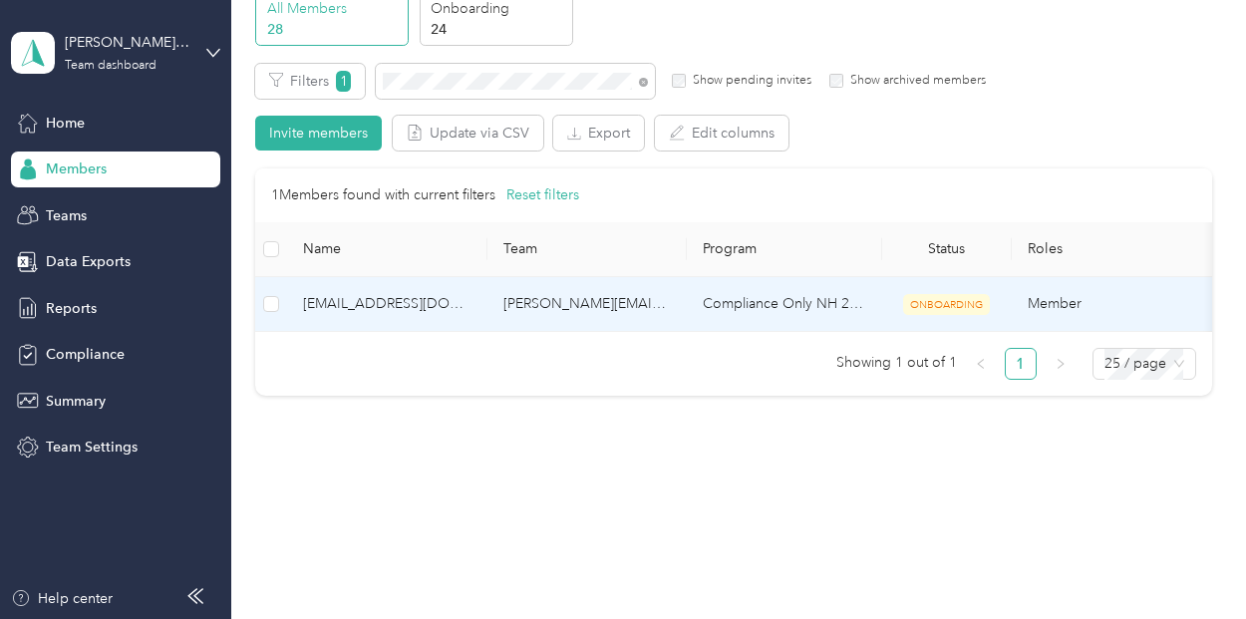
scroll to position [0, 0]
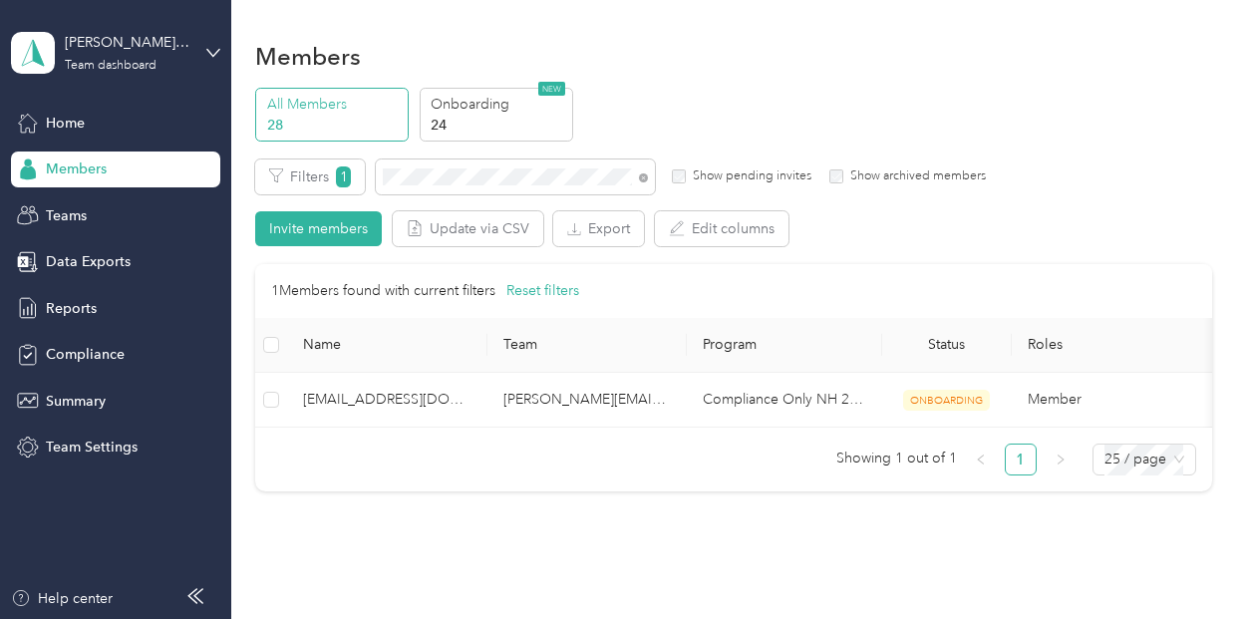
click at [1111, 159] on div "Filters 1 Show pending invites Show archived members Invite members Update via …" at bounding box center [733, 203] width 956 height 88
click at [203, 46] on div "laura.crow@navenhealth.com Team dashboard" at bounding box center [115, 53] width 209 height 70
click at [1209, 186] on div "Members All Members 28 Onboarding 24 NEW Edit role Edit team Export Selected 0 …" at bounding box center [733, 308] width 1005 height 617
